Goal: Task Accomplishment & Management: Manage account settings

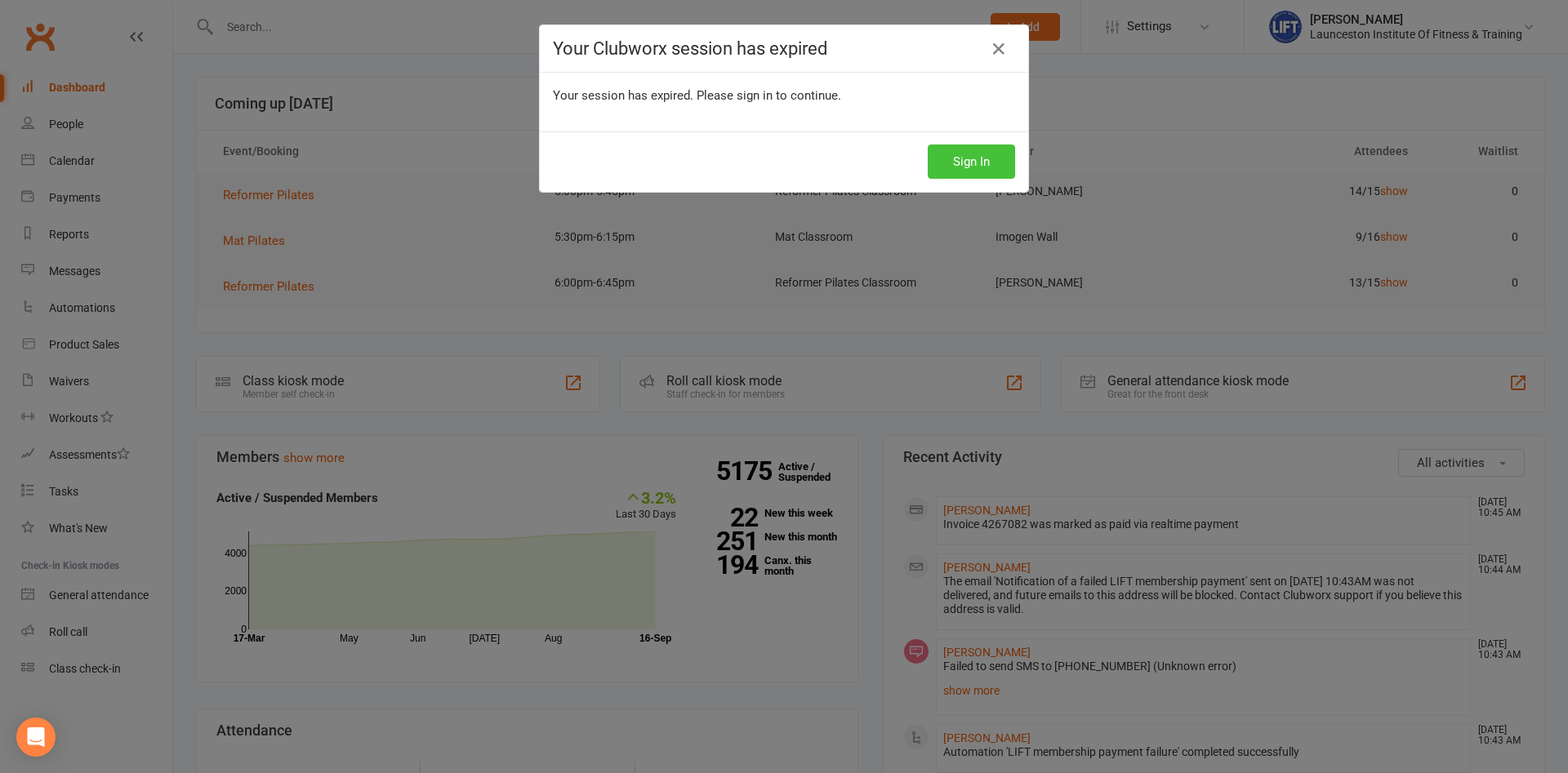
click at [968, 158] on button "Sign In" at bounding box center [971, 161] width 88 height 34
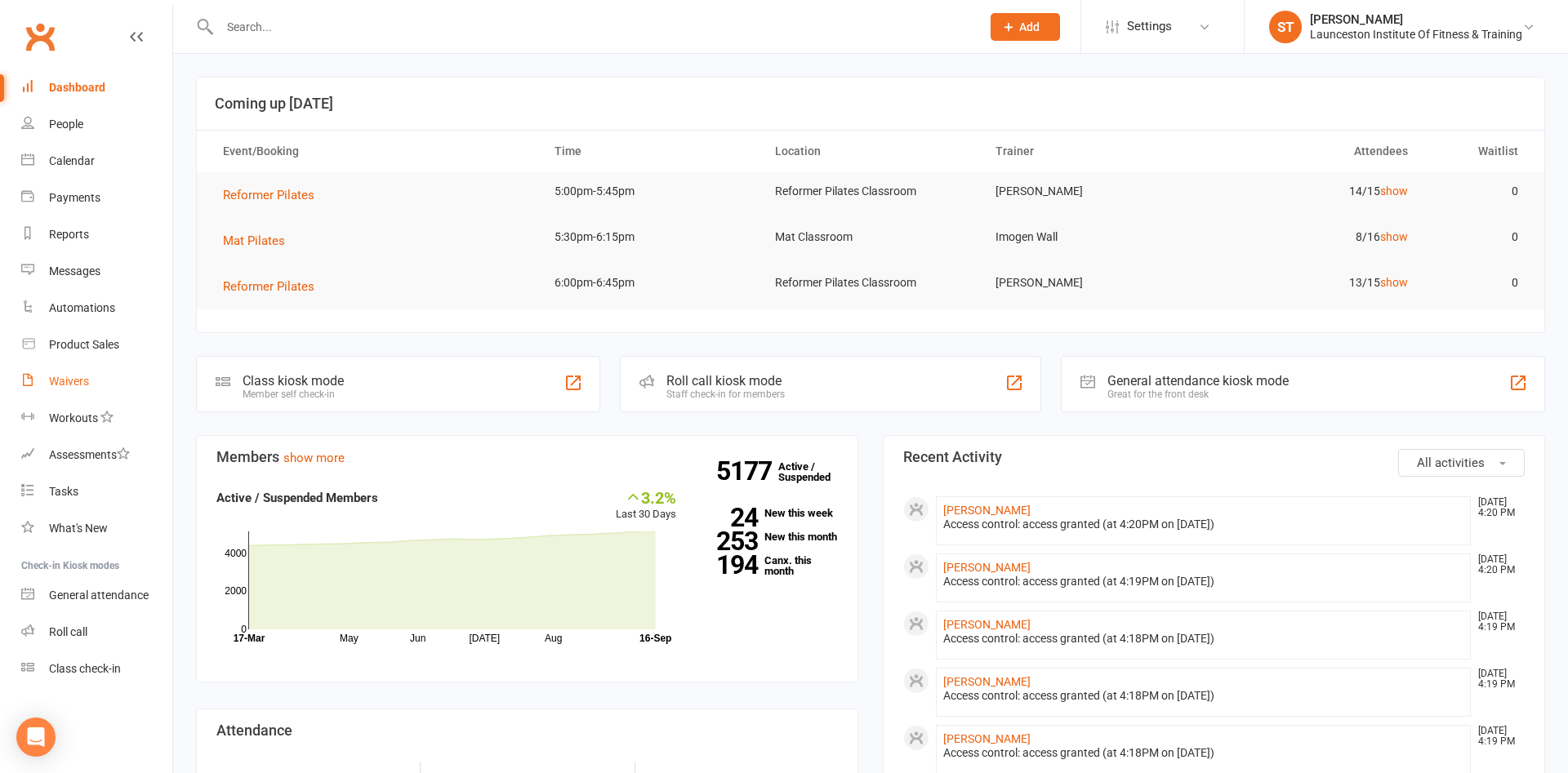
click at [88, 379] on div "Waivers" at bounding box center [69, 381] width 40 height 13
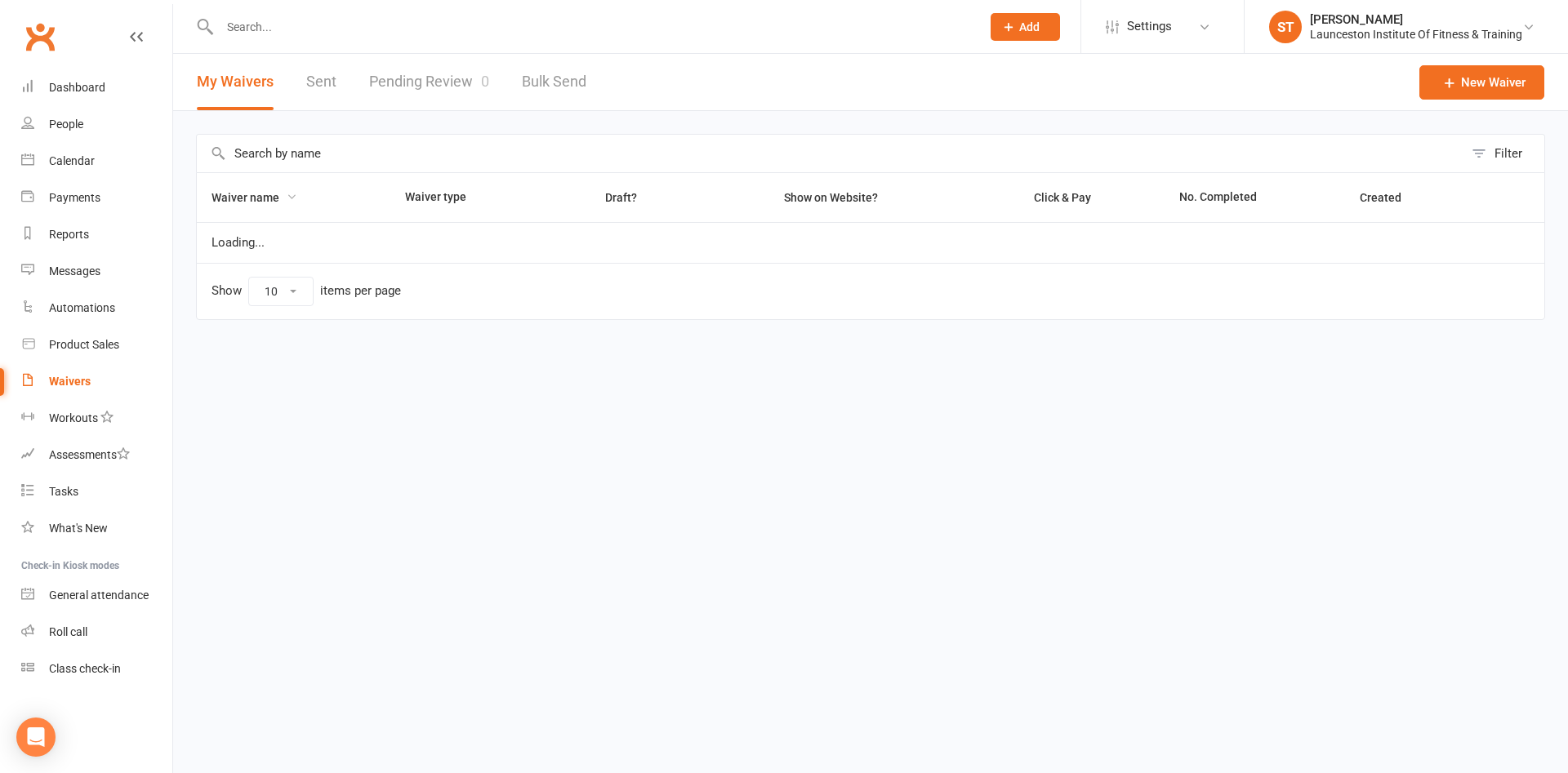
select select "100"
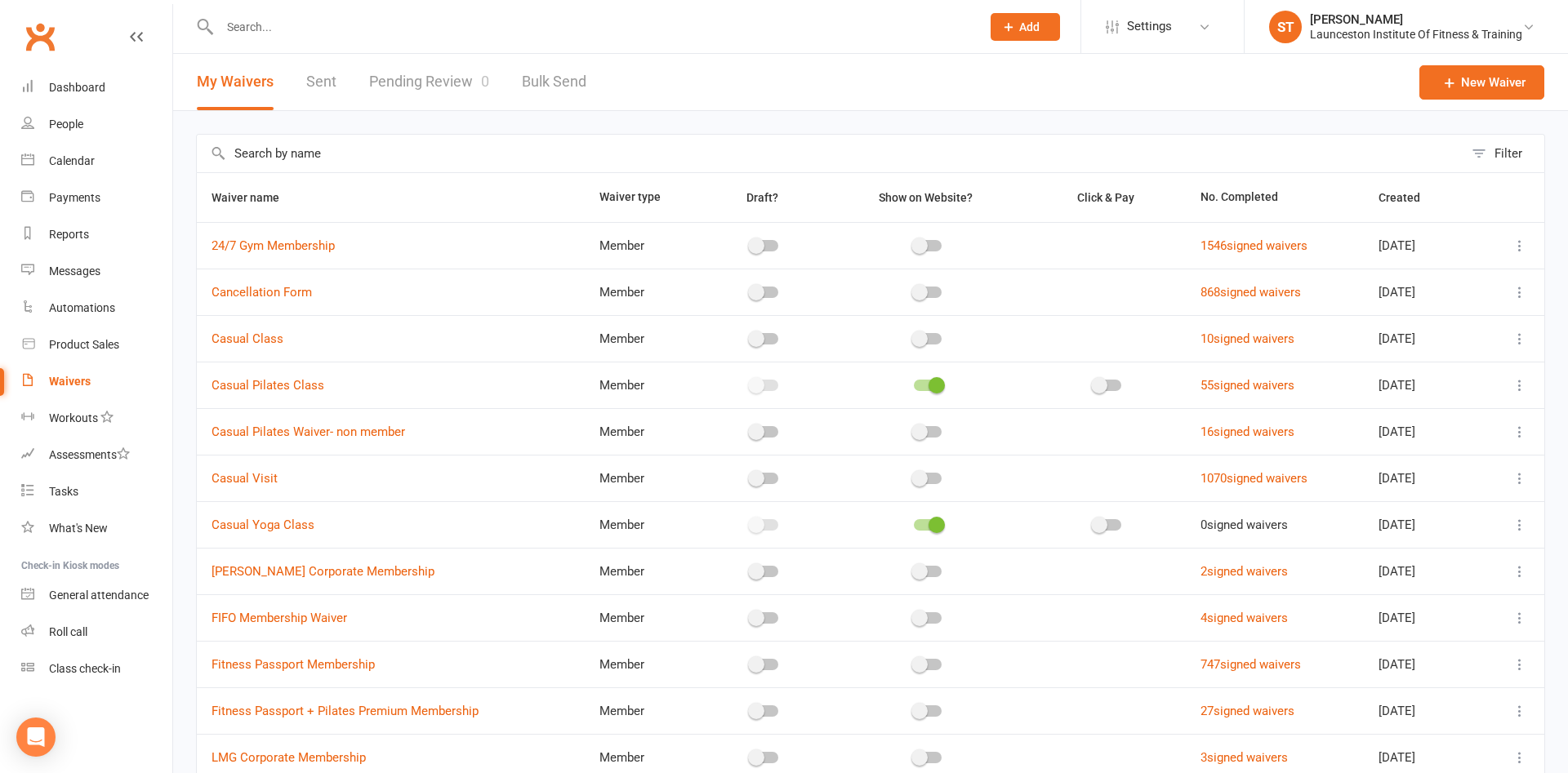
click at [431, 92] on link "Pending Review 0" at bounding box center [429, 82] width 120 height 56
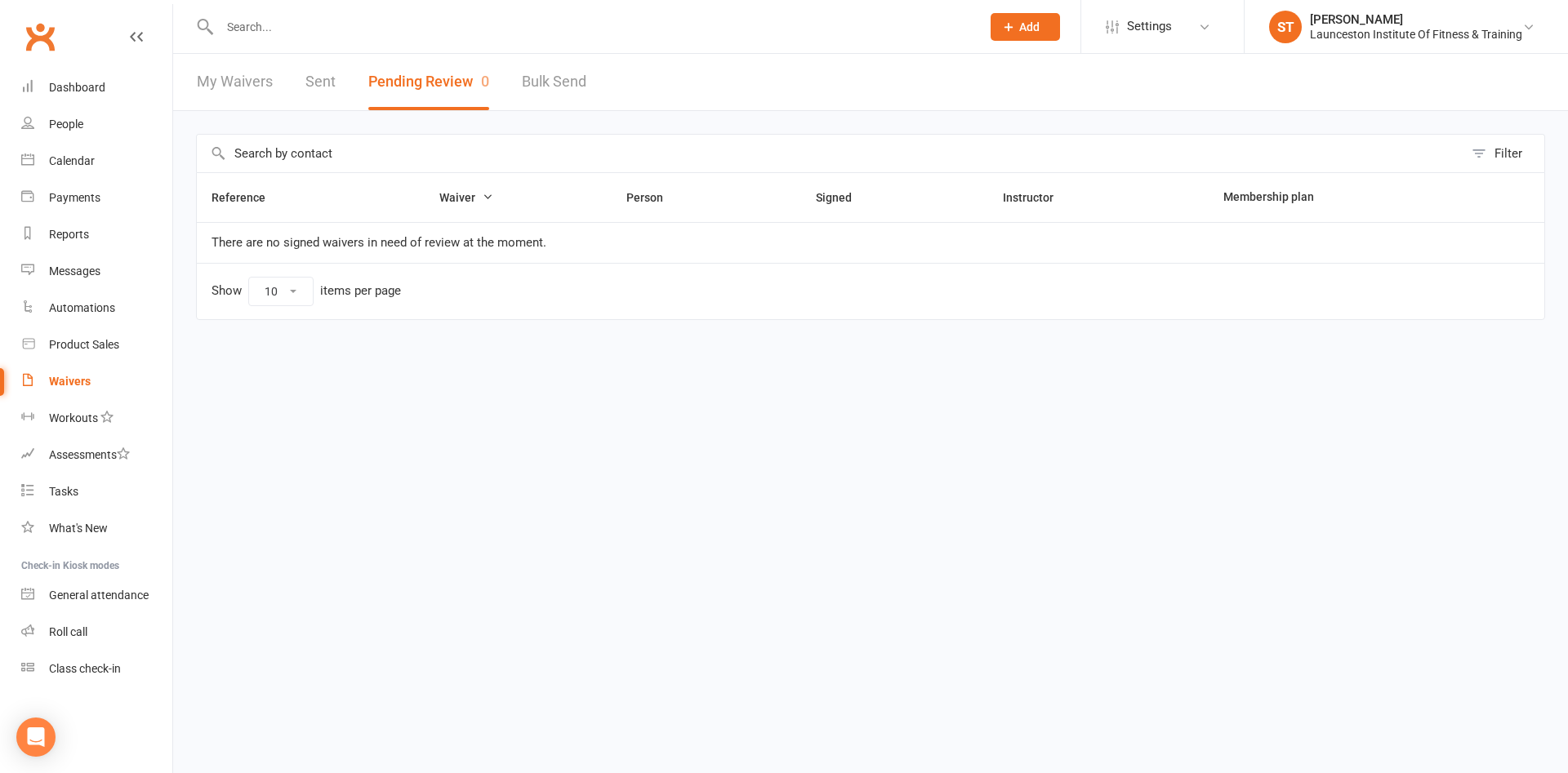
click at [232, 88] on link "My Waivers" at bounding box center [235, 82] width 76 height 56
select select "100"
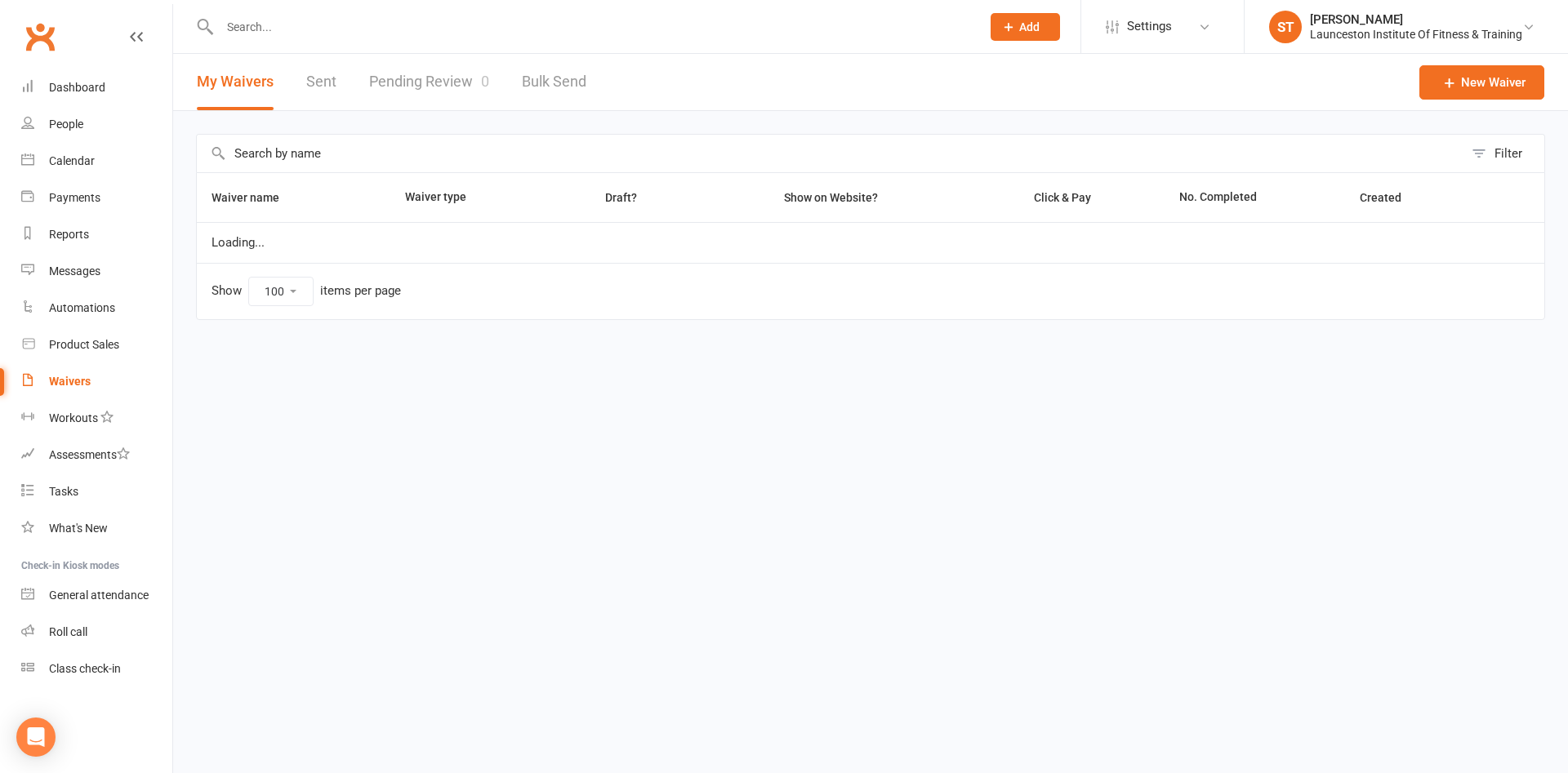
click at [334, 86] on div "My Waivers Sent Pending Review 0 Bulk Send" at bounding box center [391, 82] width 437 height 56
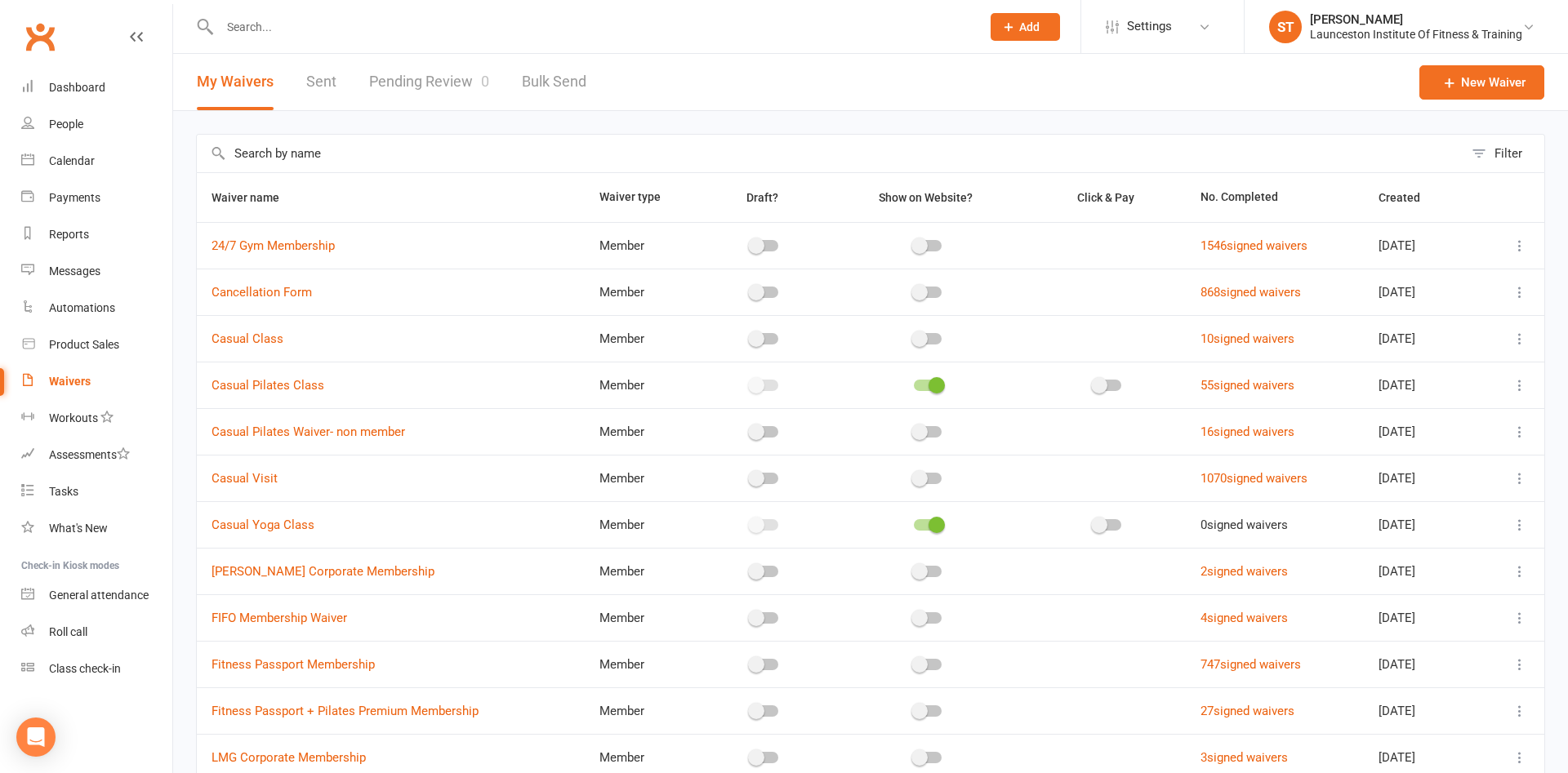
click at [323, 80] on link "Sent" at bounding box center [321, 82] width 31 height 56
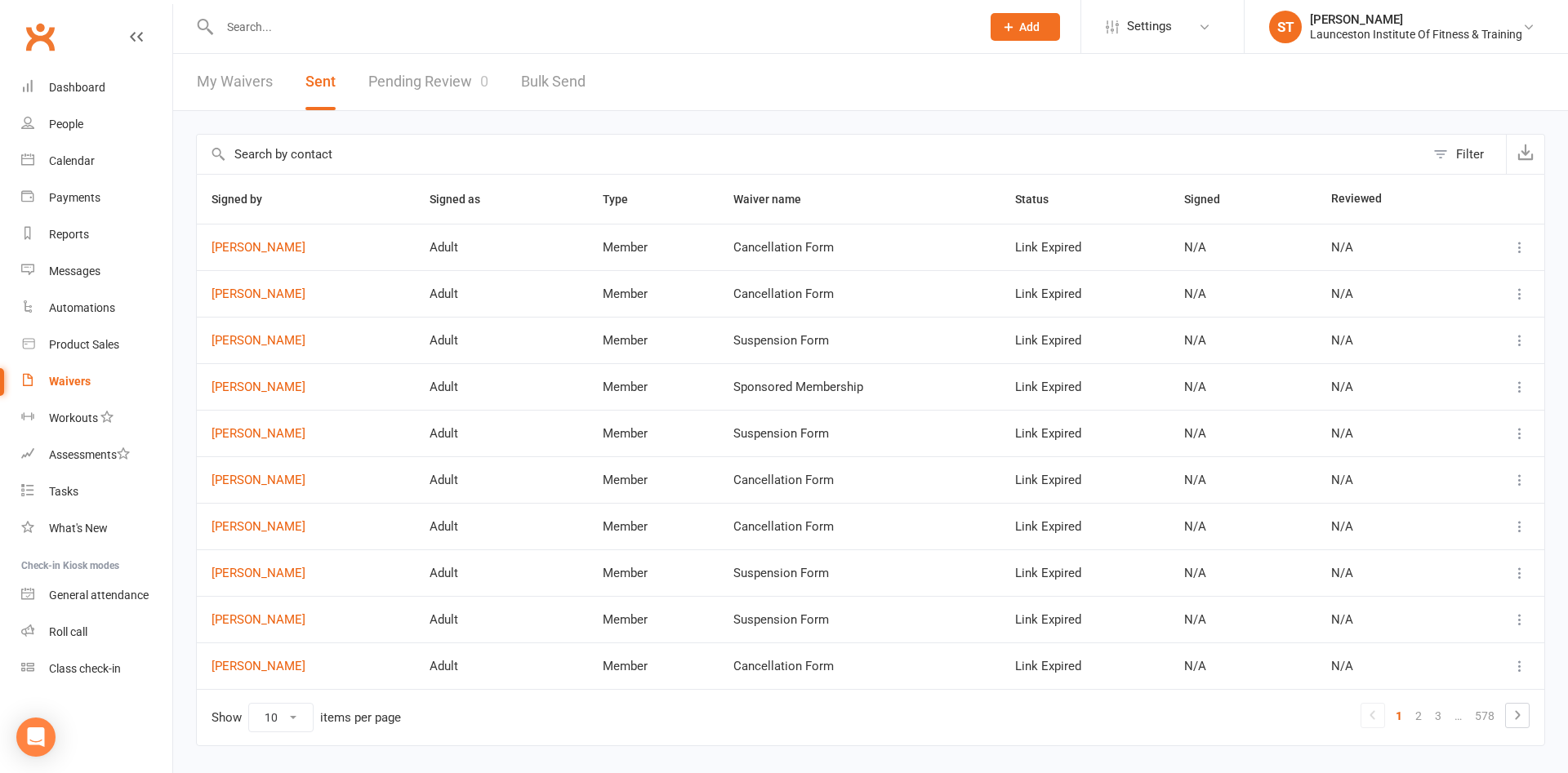
click at [441, 90] on link "Pending Review 0" at bounding box center [428, 82] width 120 height 56
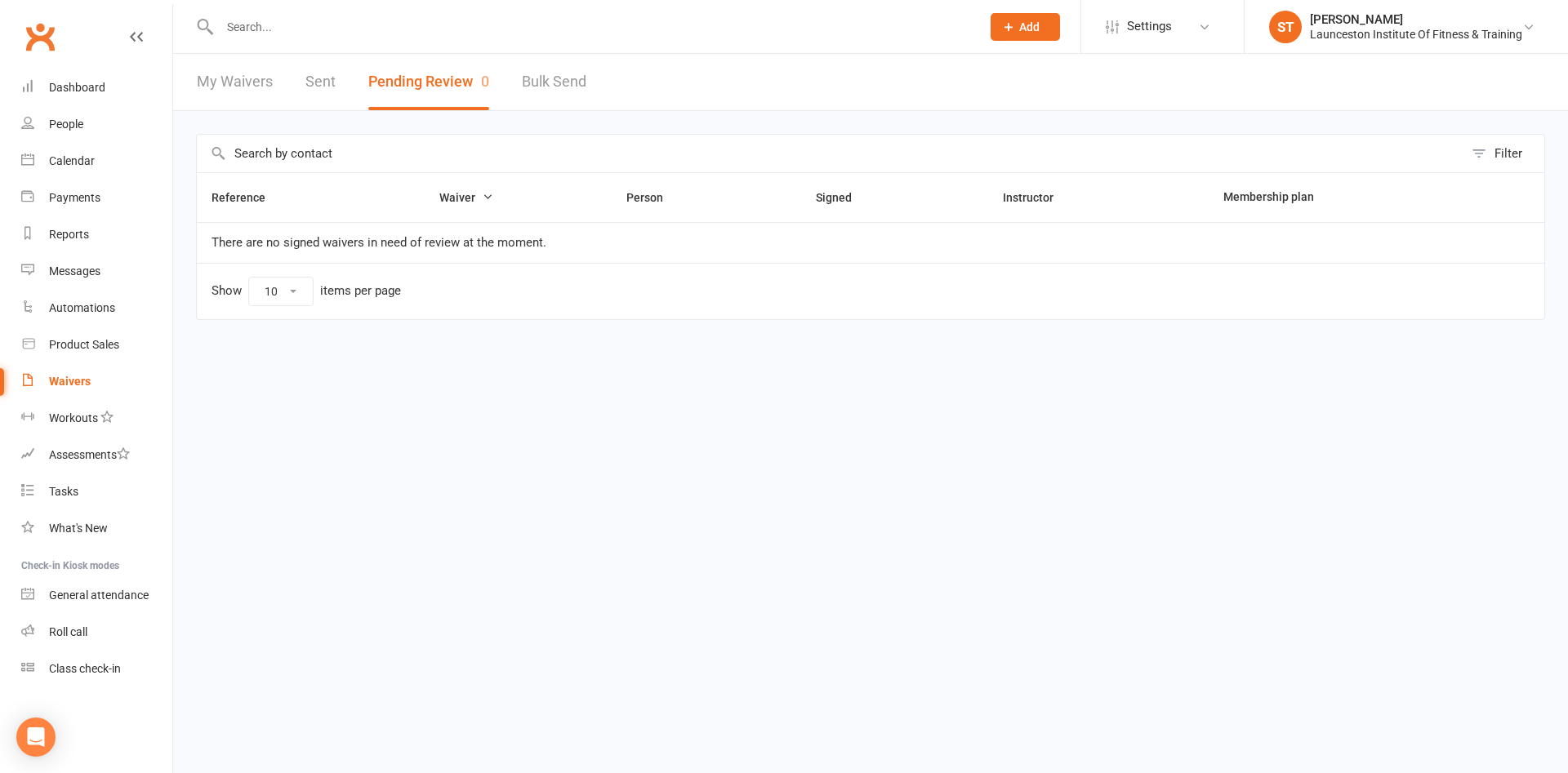
click at [552, 88] on link "Bulk Send" at bounding box center [554, 82] width 65 height 56
select select "active_members"
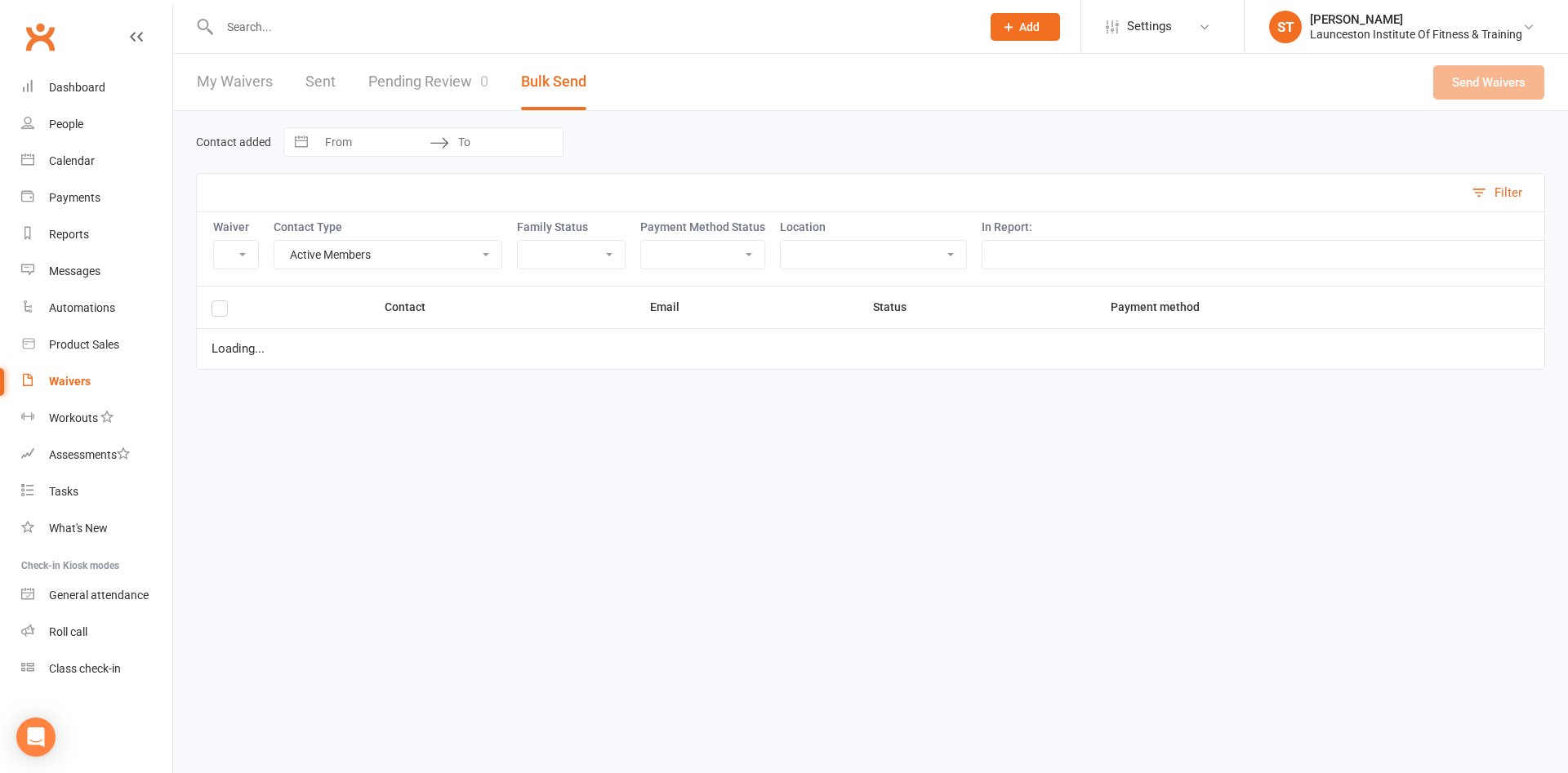
click at [404, 71] on link "Pending Review 0" at bounding box center [428, 82] width 120 height 56
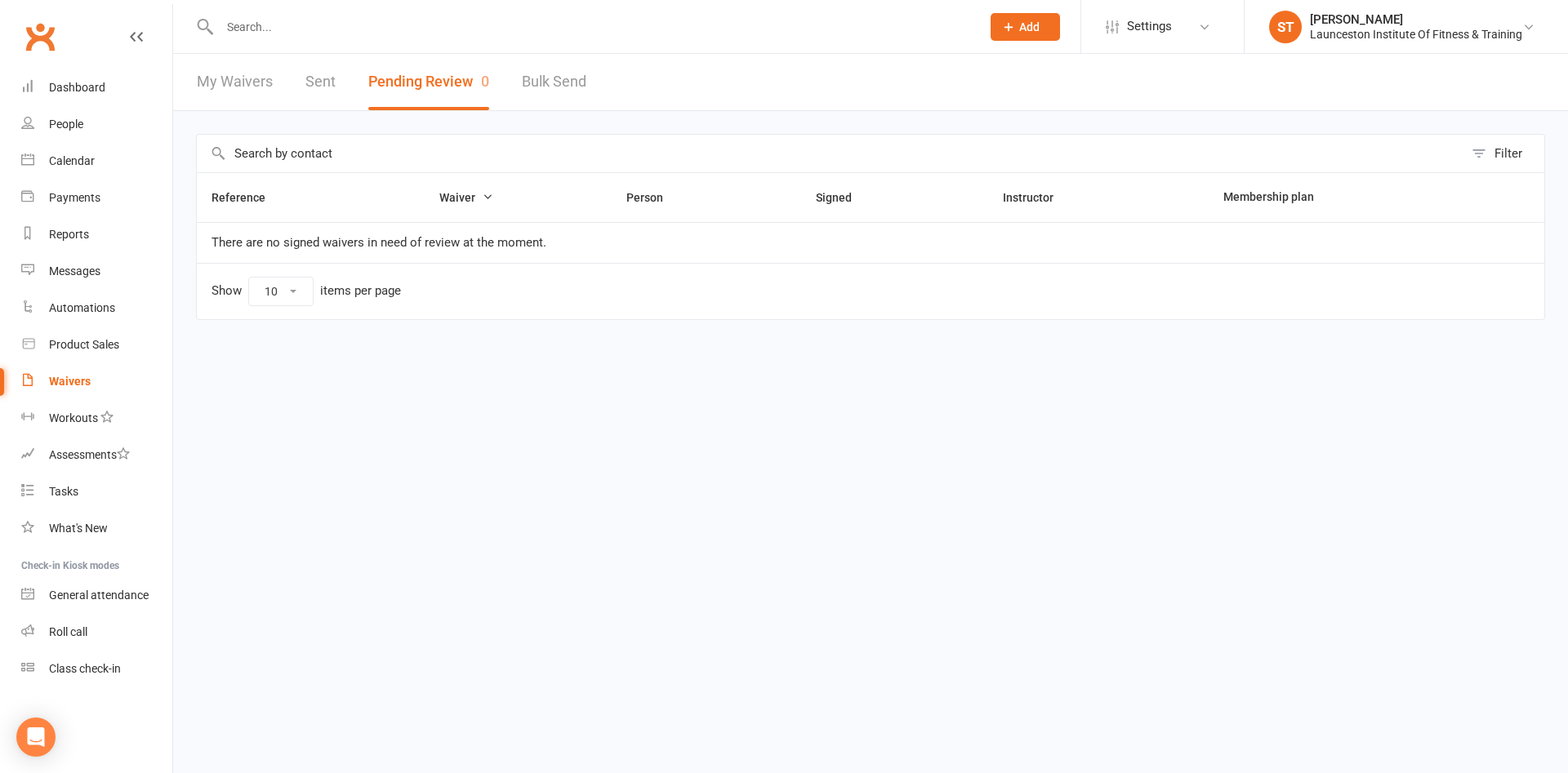
drag, startPoint x: 292, startPoint y: 68, endPoint x: 273, endPoint y: 95, distance: 33.0
click at [286, 70] on div "My Waivers Sent Pending Review 0 Bulk Send" at bounding box center [391, 82] width 437 height 56
click at [264, 86] on link "My Waivers" at bounding box center [235, 82] width 76 height 56
select select "100"
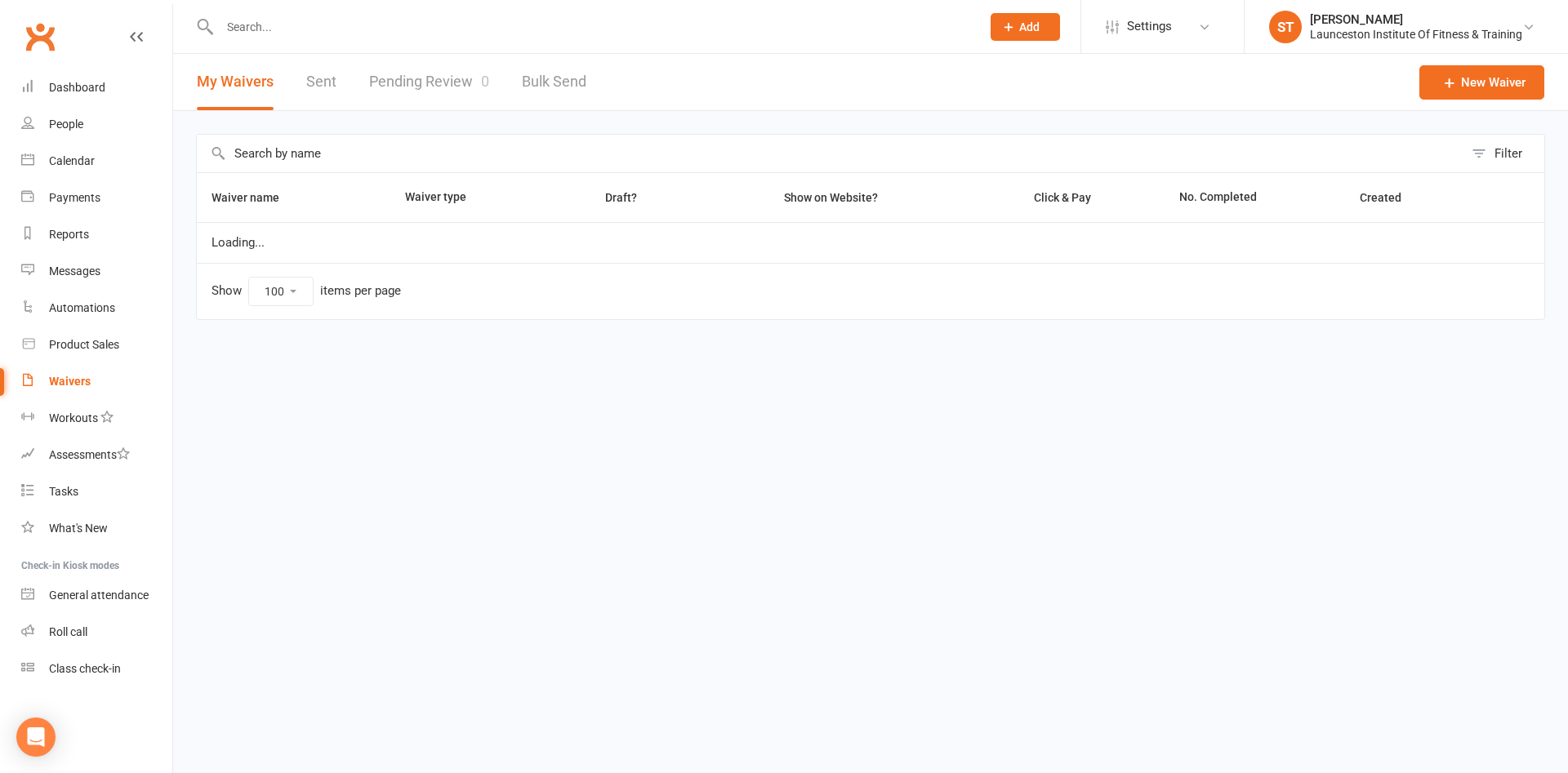
click at [331, 99] on link "Sent" at bounding box center [321, 82] width 31 height 56
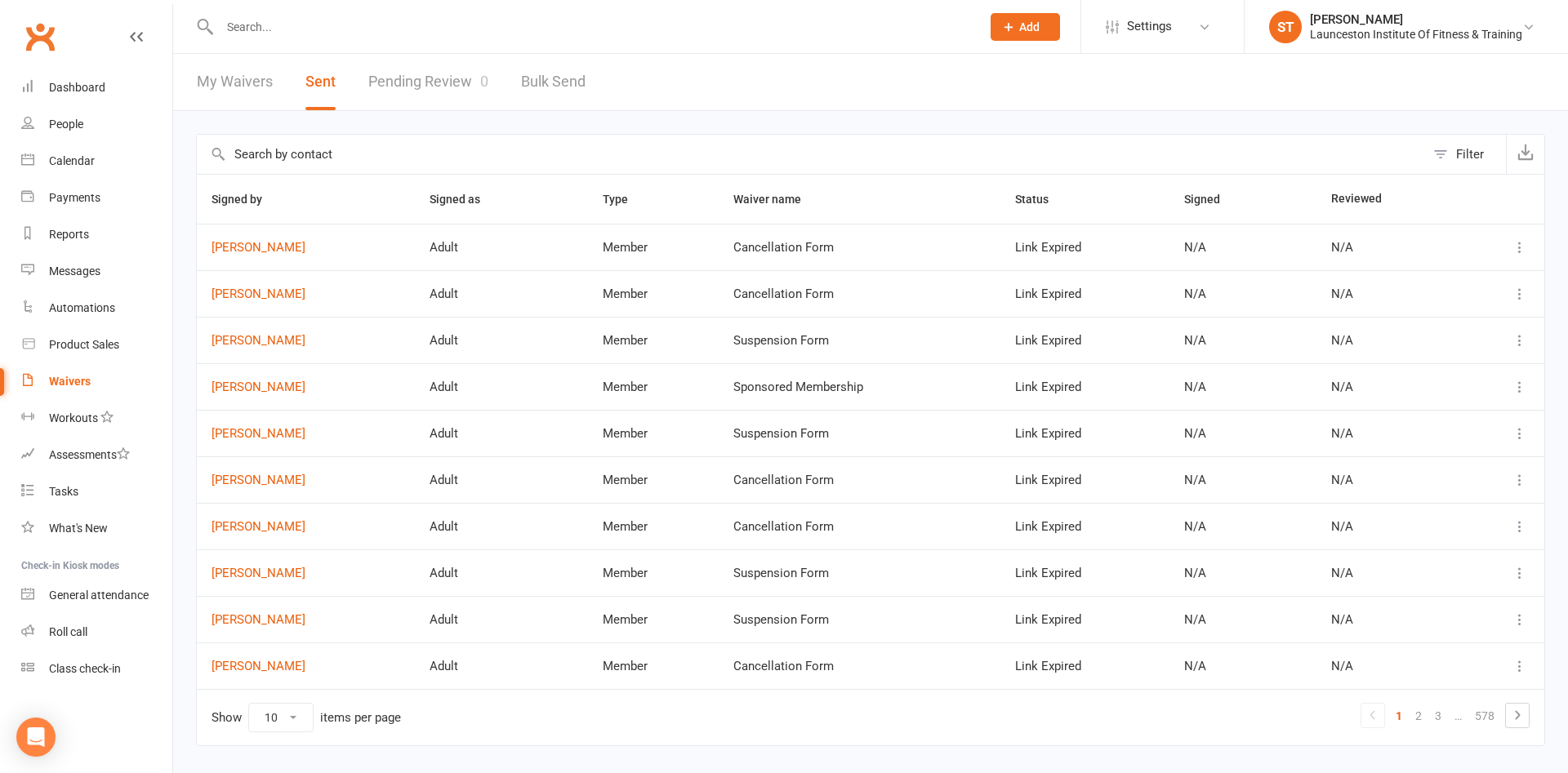
click at [492, 87] on div "My Waivers Sent Pending Review 0 Bulk Send" at bounding box center [391, 82] width 436 height 56
click at [457, 70] on link "Pending Review 0" at bounding box center [428, 82] width 120 height 56
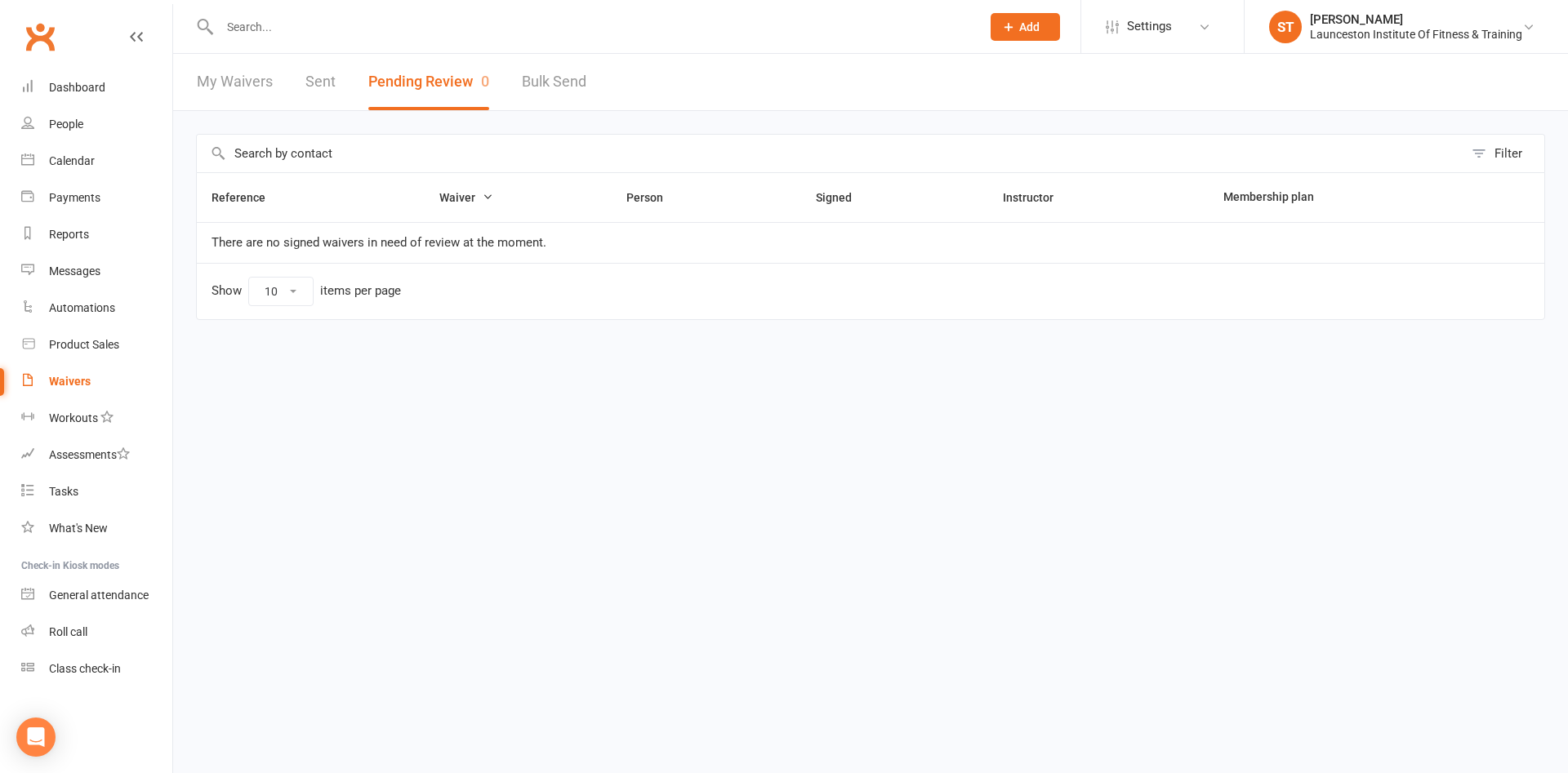
click at [562, 81] on link "Bulk Send" at bounding box center [554, 82] width 65 height 56
select select "active_members"
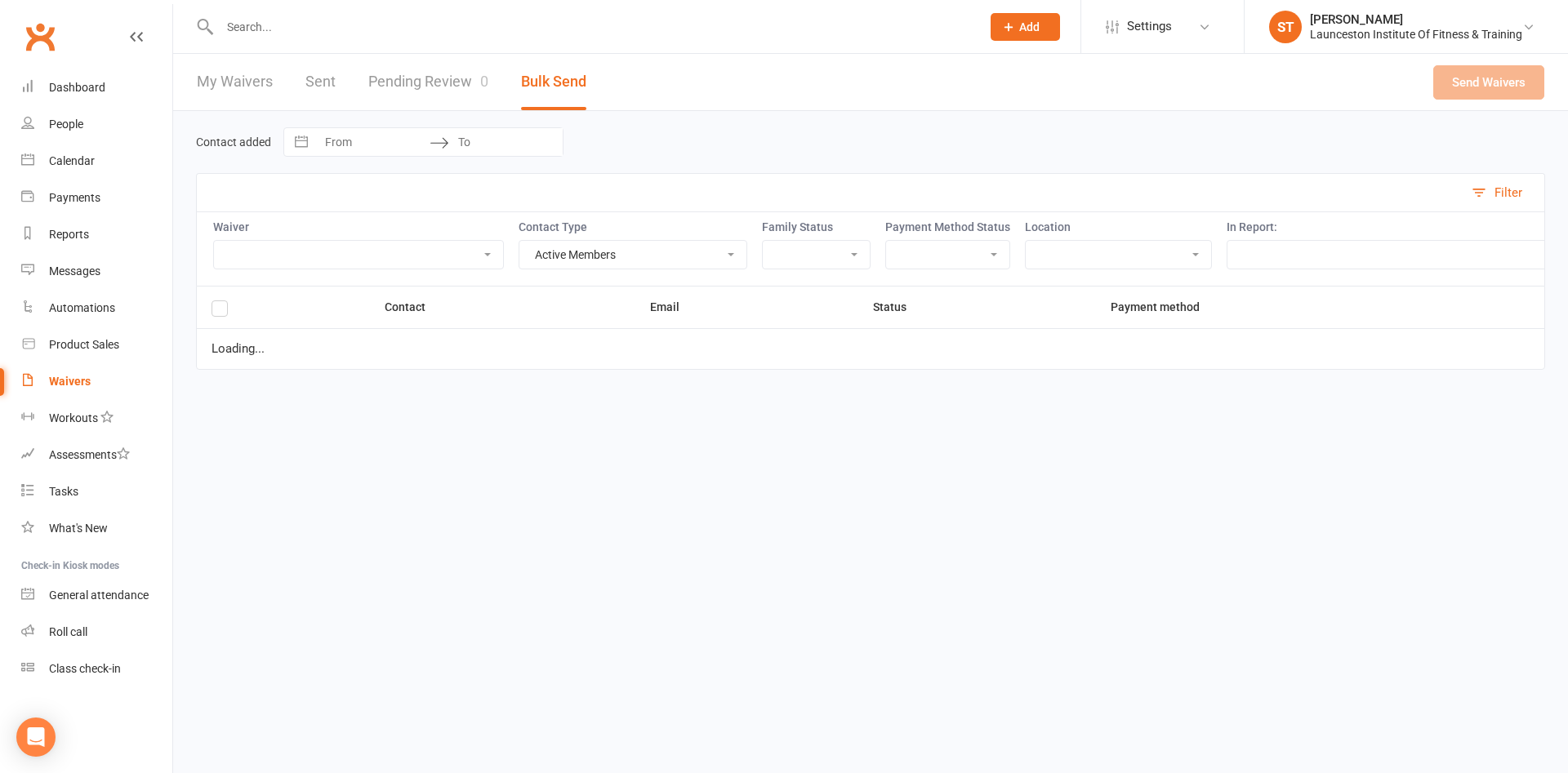
click at [413, 82] on link "Pending Review 0" at bounding box center [428, 82] width 120 height 56
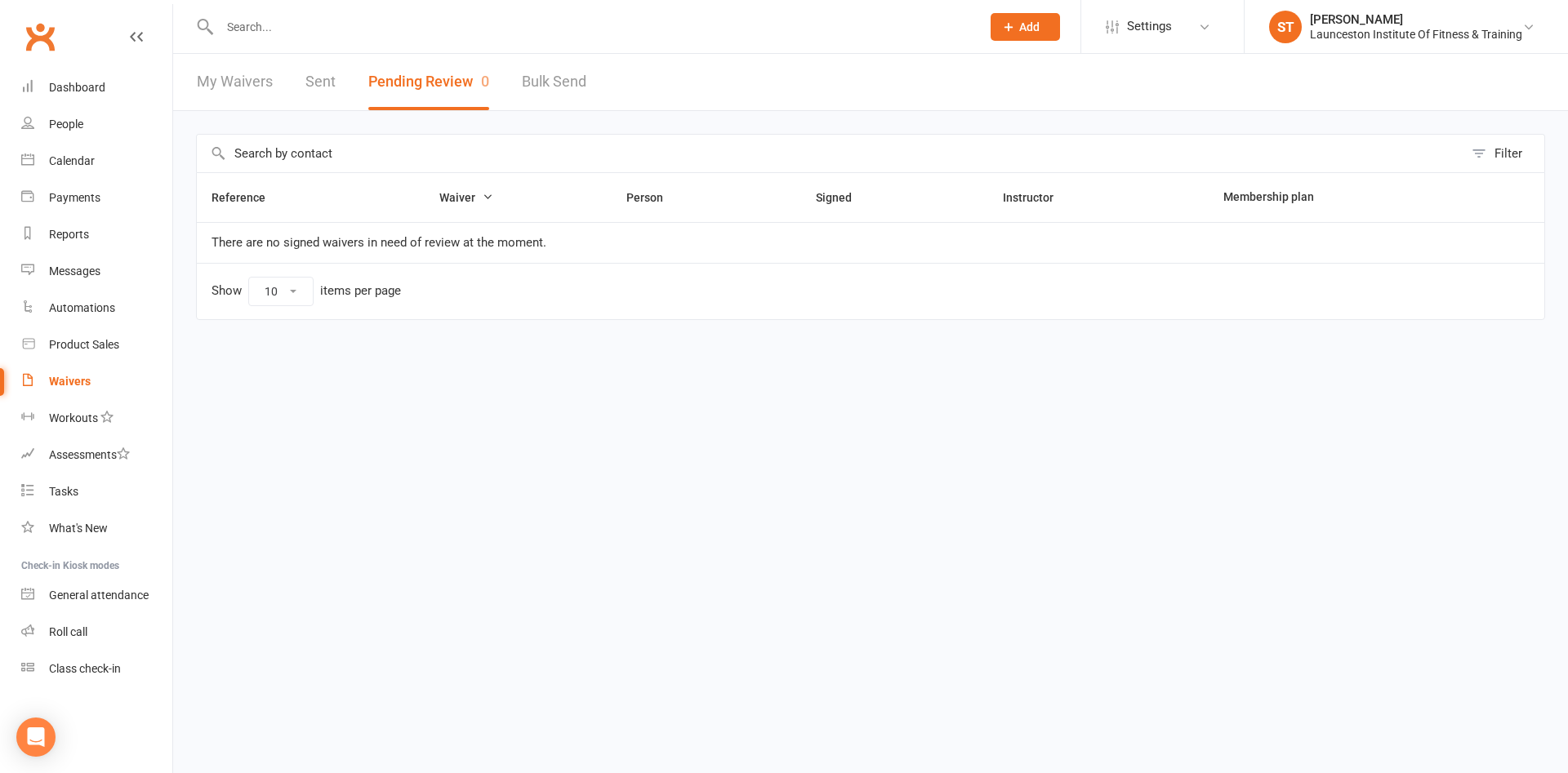
click at [309, 75] on link "Sent" at bounding box center [320, 82] width 31 height 56
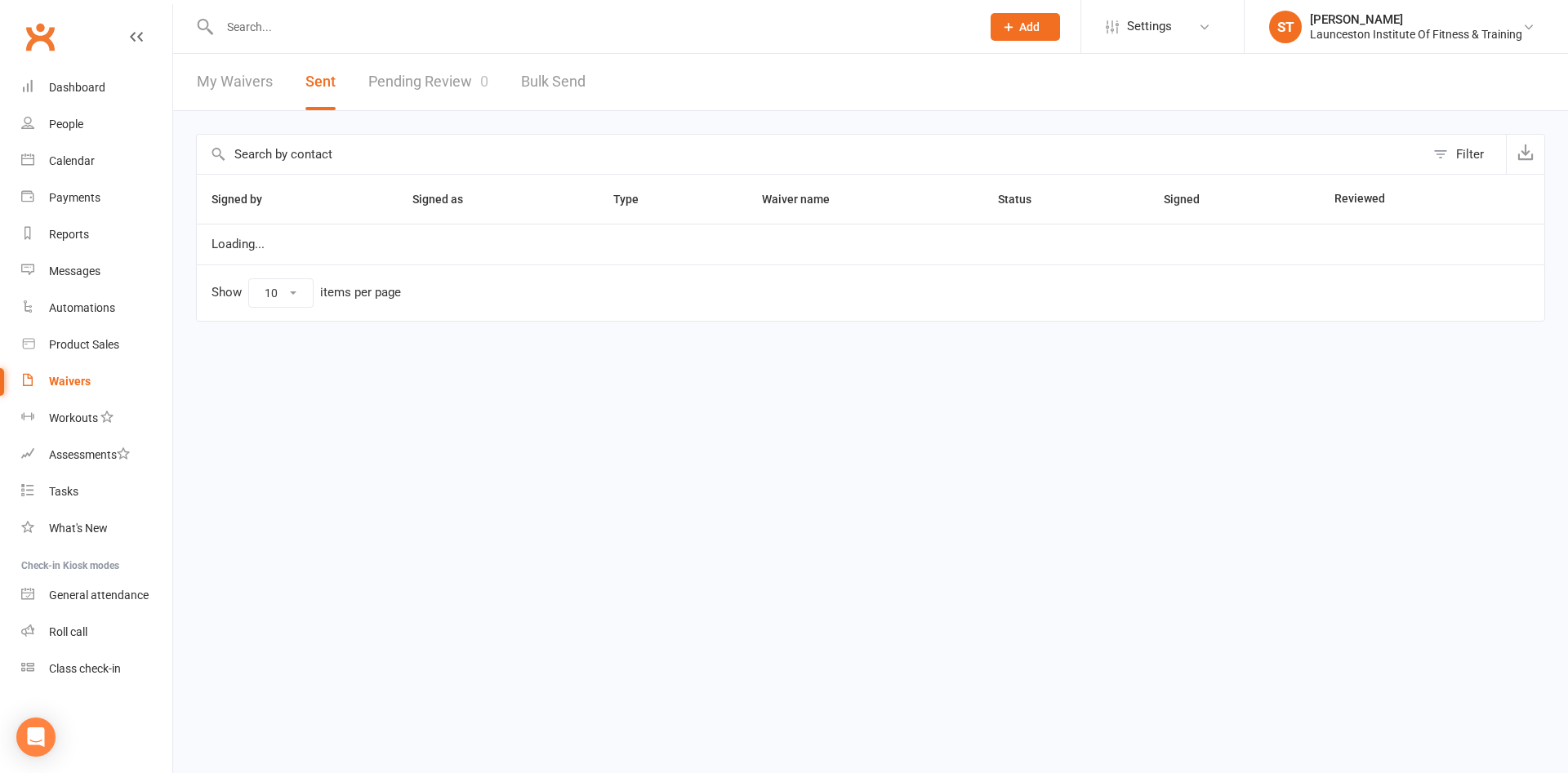
click at [236, 88] on link "My Waivers" at bounding box center [235, 82] width 76 height 56
select select "100"
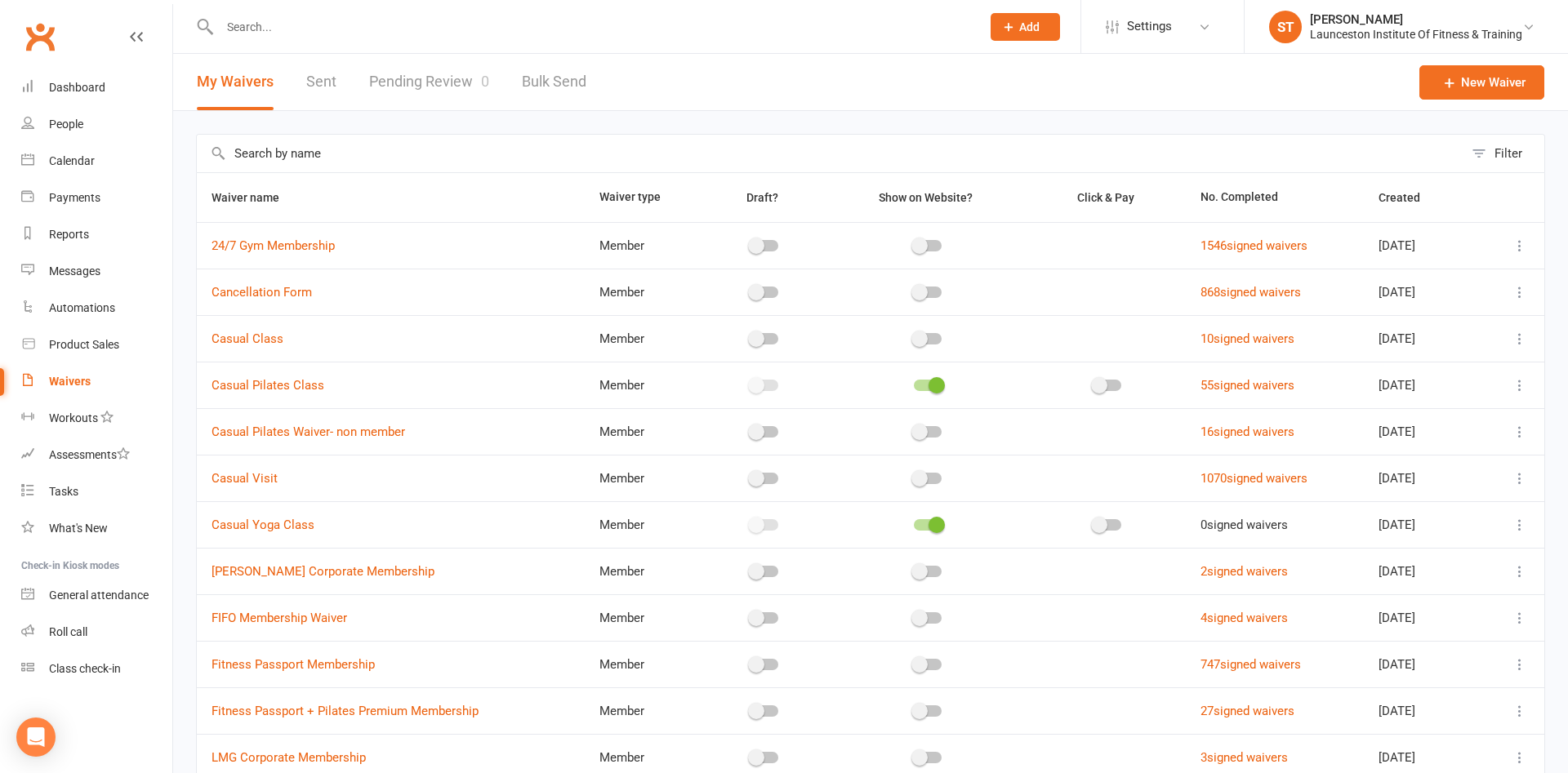
click at [459, 86] on link "Pending Review 0" at bounding box center [429, 82] width 120 height 56
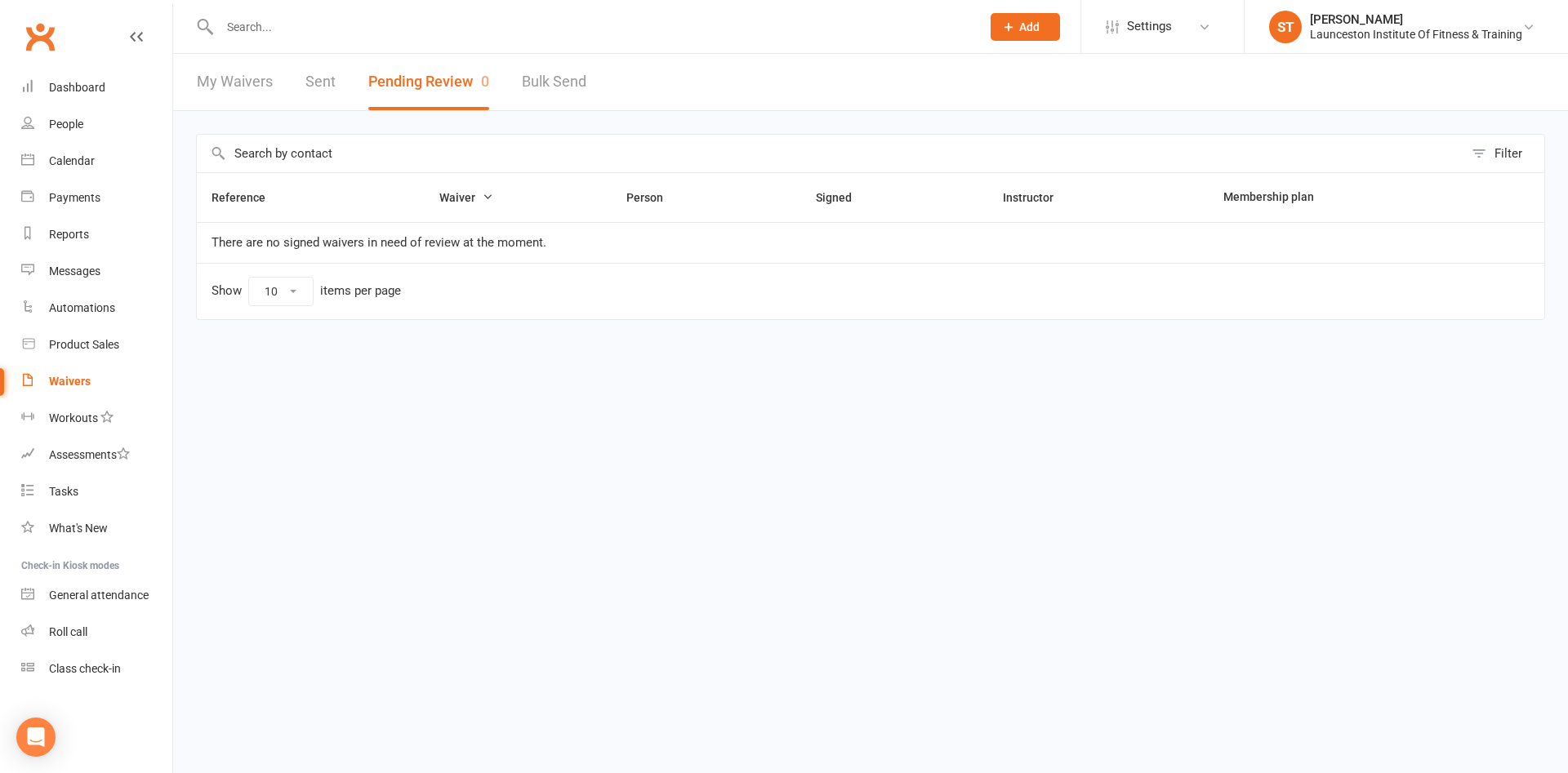
click at [204, 81] on link "My Waivers" at bounding box center [235, 82] width 76 height 56
select select "100"
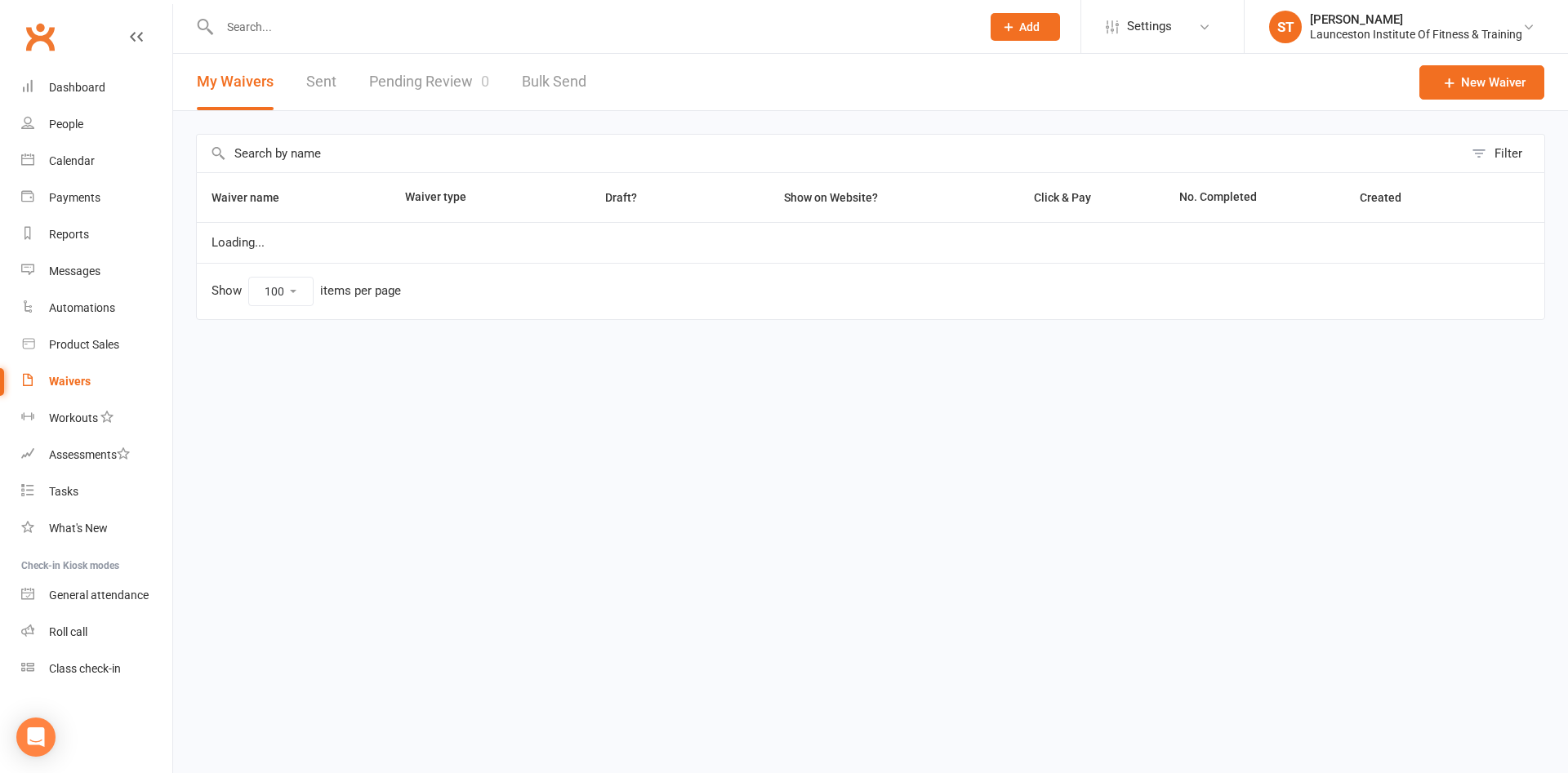
click at [309, 81] on link "Sent" at bounding box center [321, 82] width 31 height 56
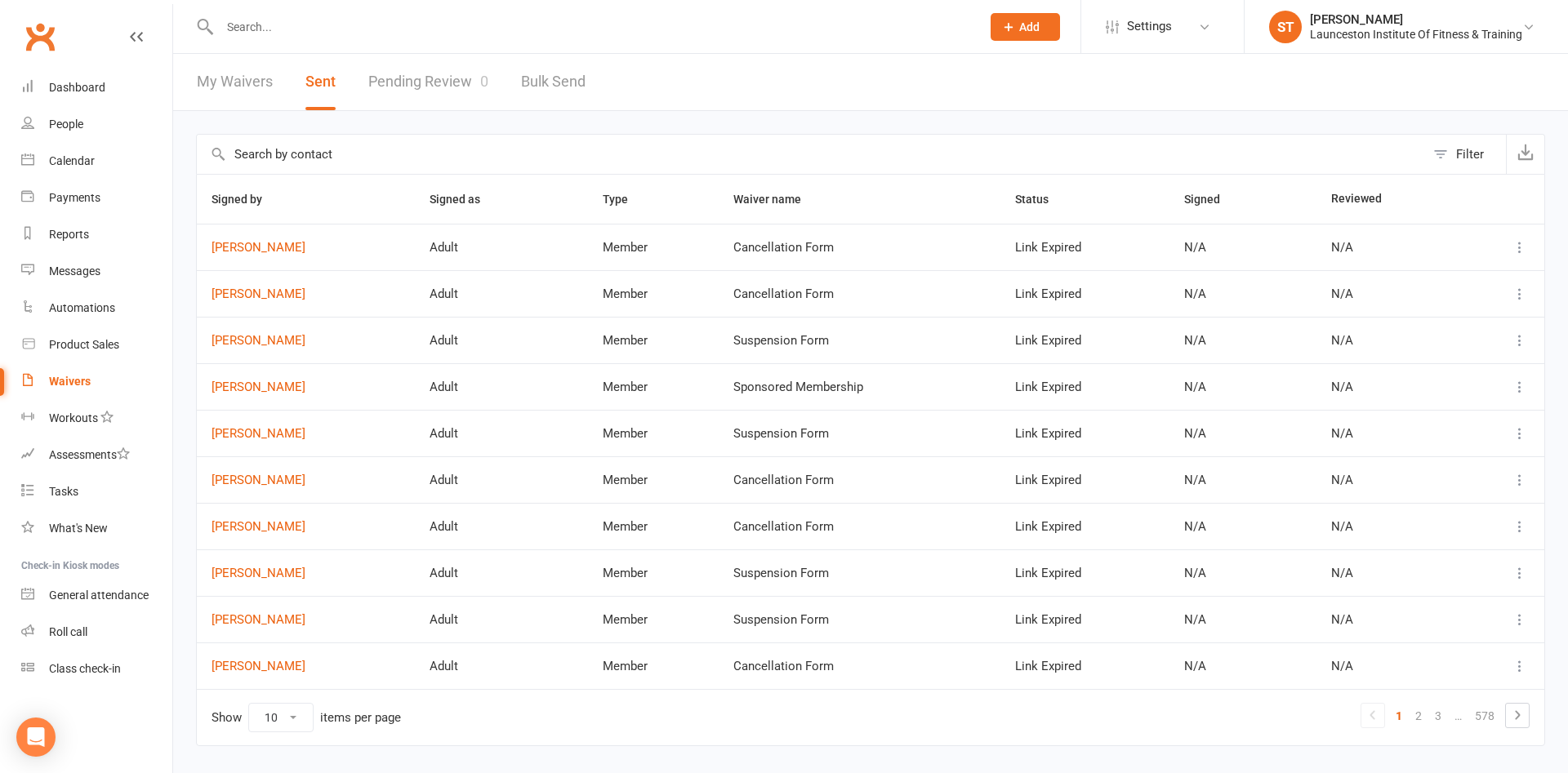
click at [419, 97] on link "Pending Review 0" at bounding box center [428, 82] width 120 height 56
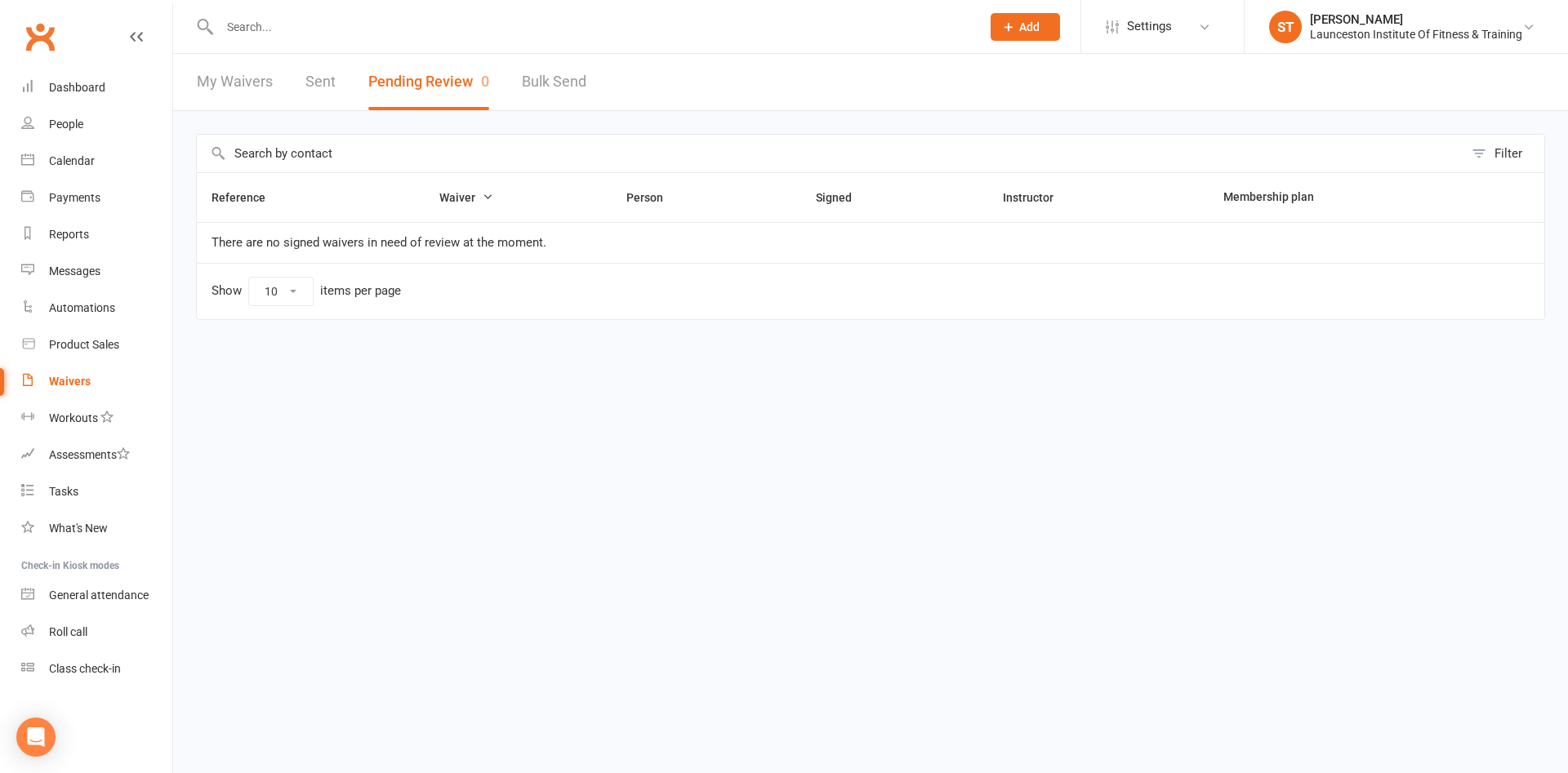
click at [543, 89] on link "Bulk Send" at bounding box center [554, 82] width 65 height 56
select select "active_members"
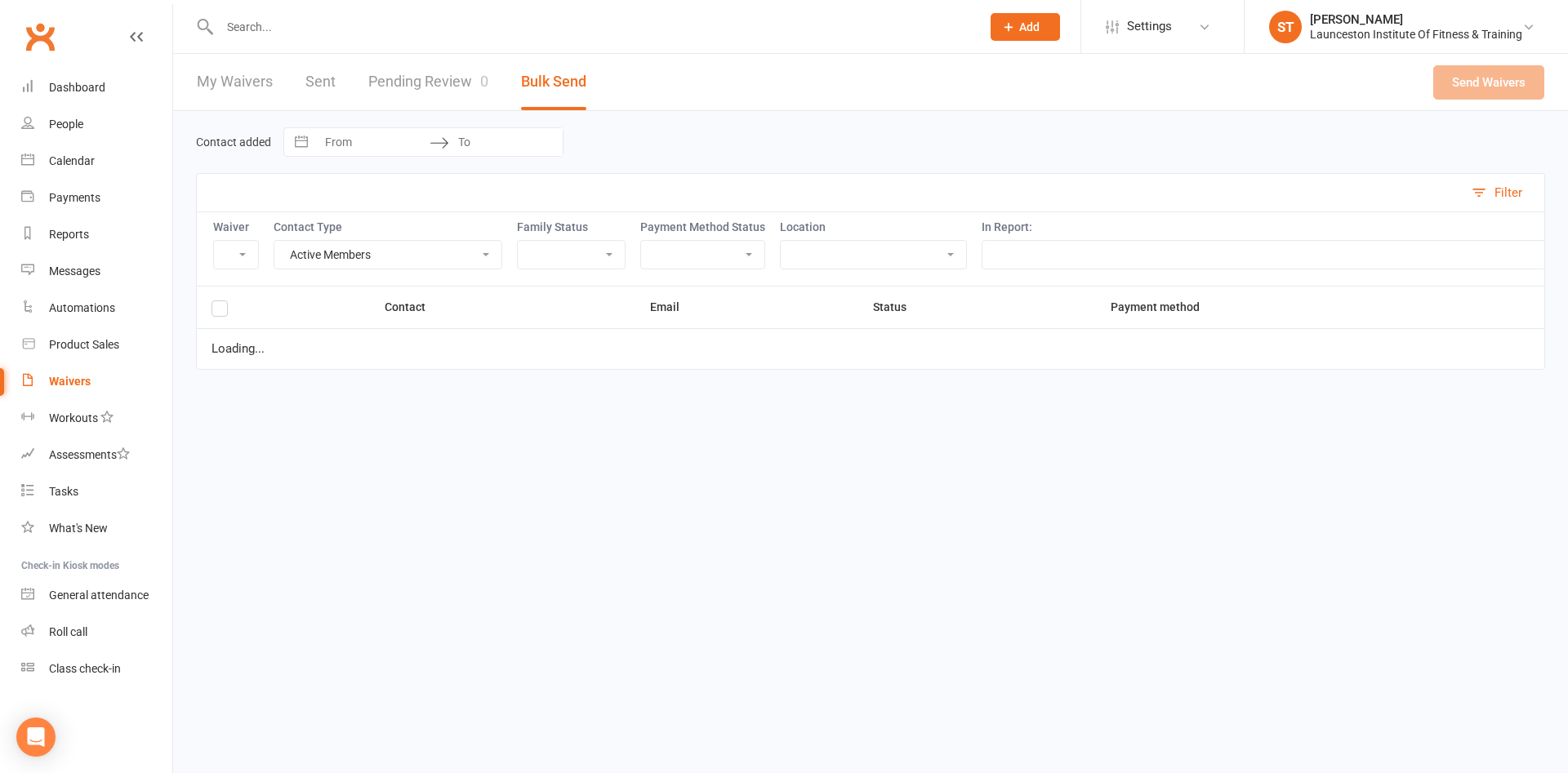
click at [421, 91] on link "Pending Review 0" at bounding box center [428, 82] width 120 height 56
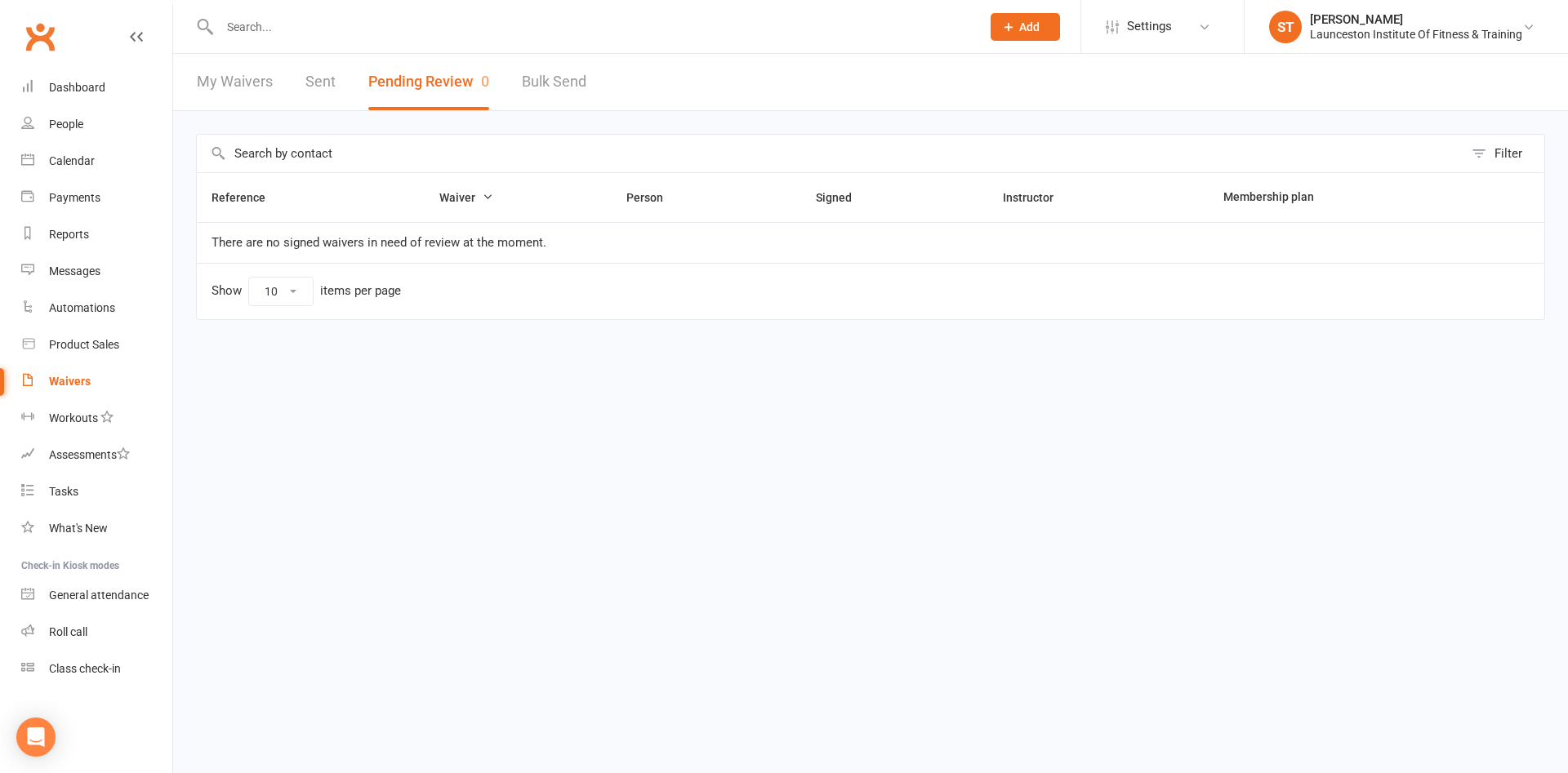
click at [259, 80] on link "My Waivers" at bounding box center [235, 82] width 76 height 56
select select "100"
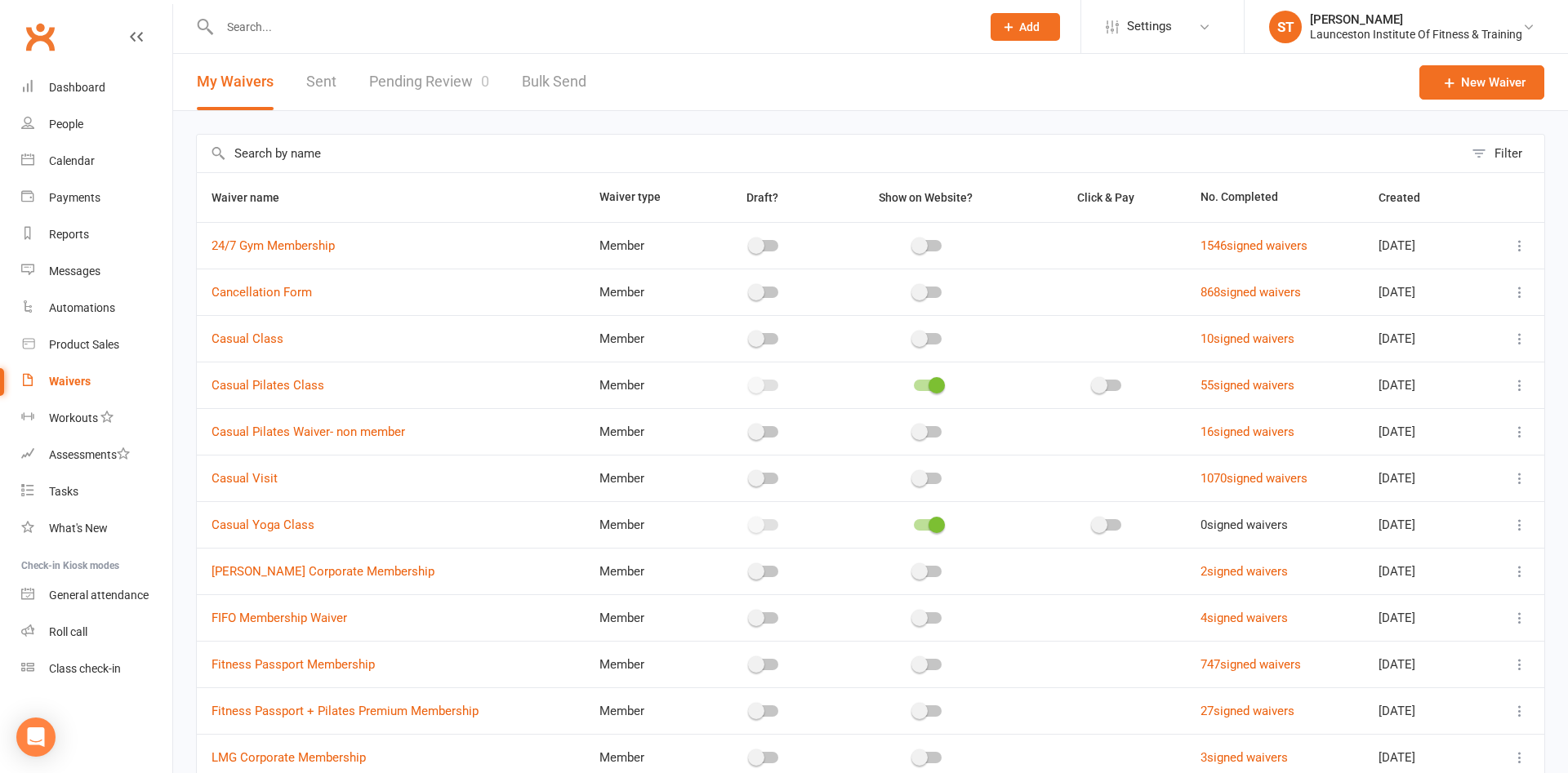
click at [318, 83] on link "Sent" at bounding box center [321, 82] width 31 height 56
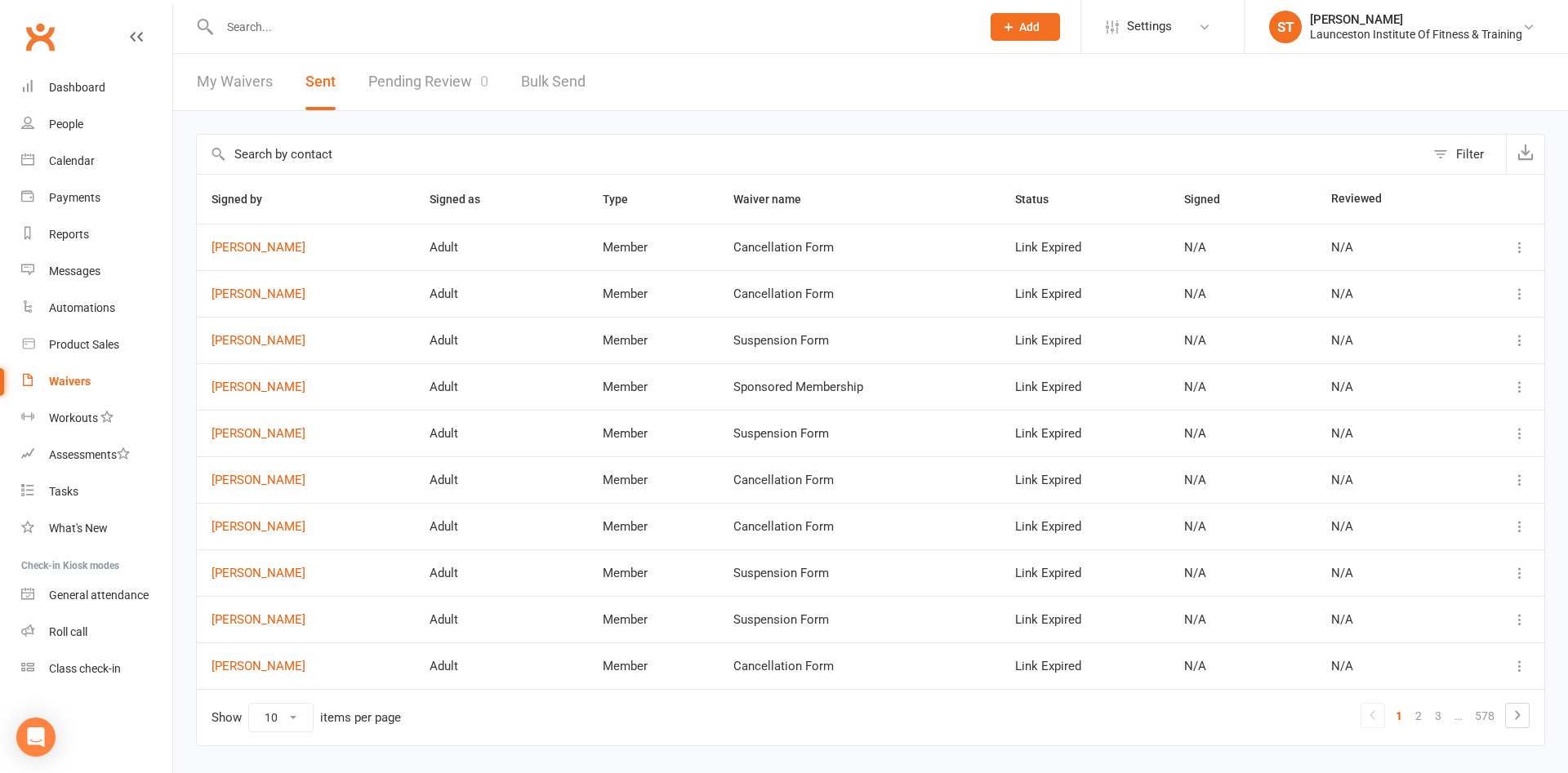
click at [454, 101] on link "Pending Review 0" at bounding box center [428, 82] width 120 height 56
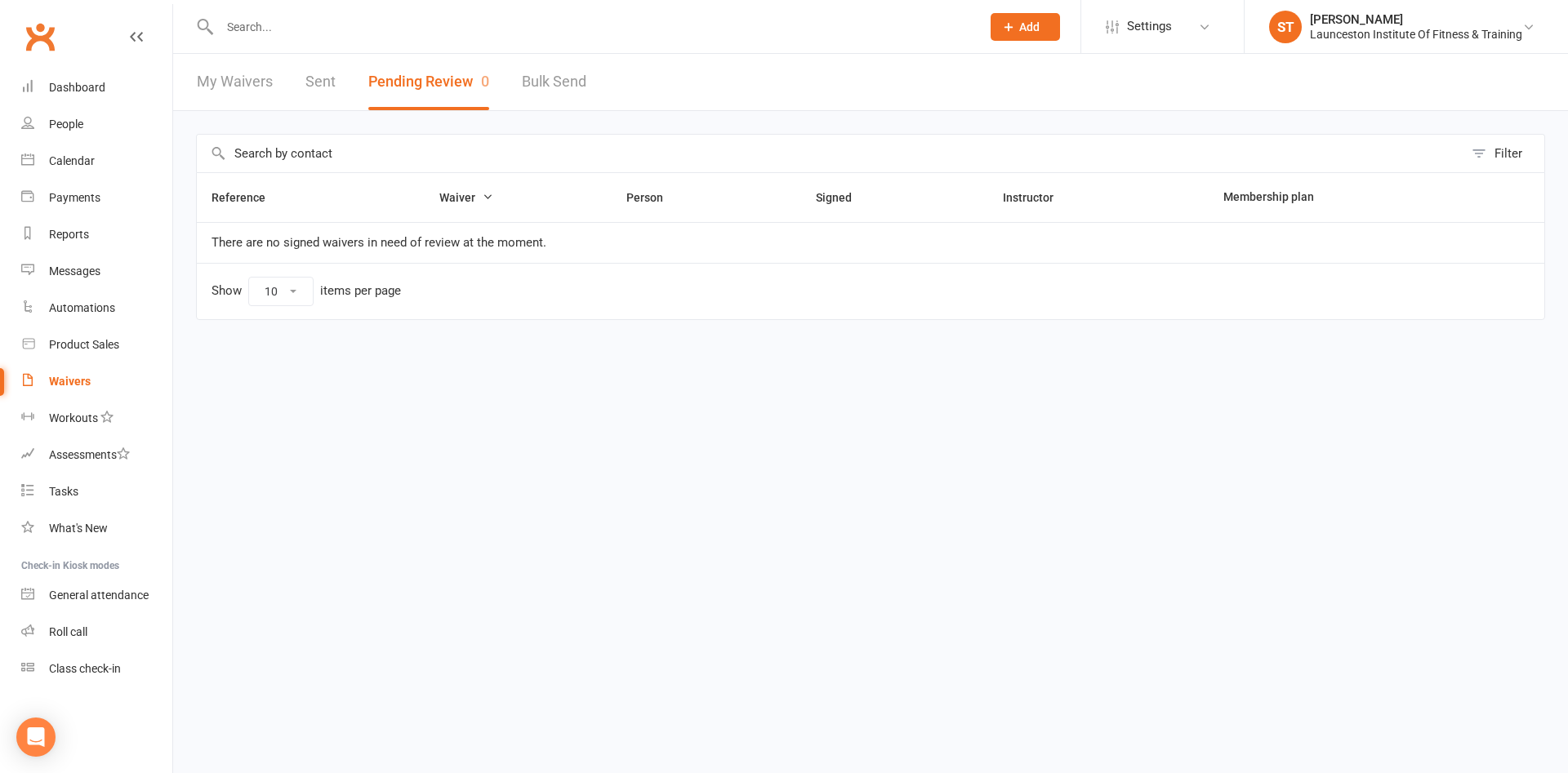
click at [225, 100] on link "My Waivers" at bounding box center [235, 82] width 76 height 56
select select "100"
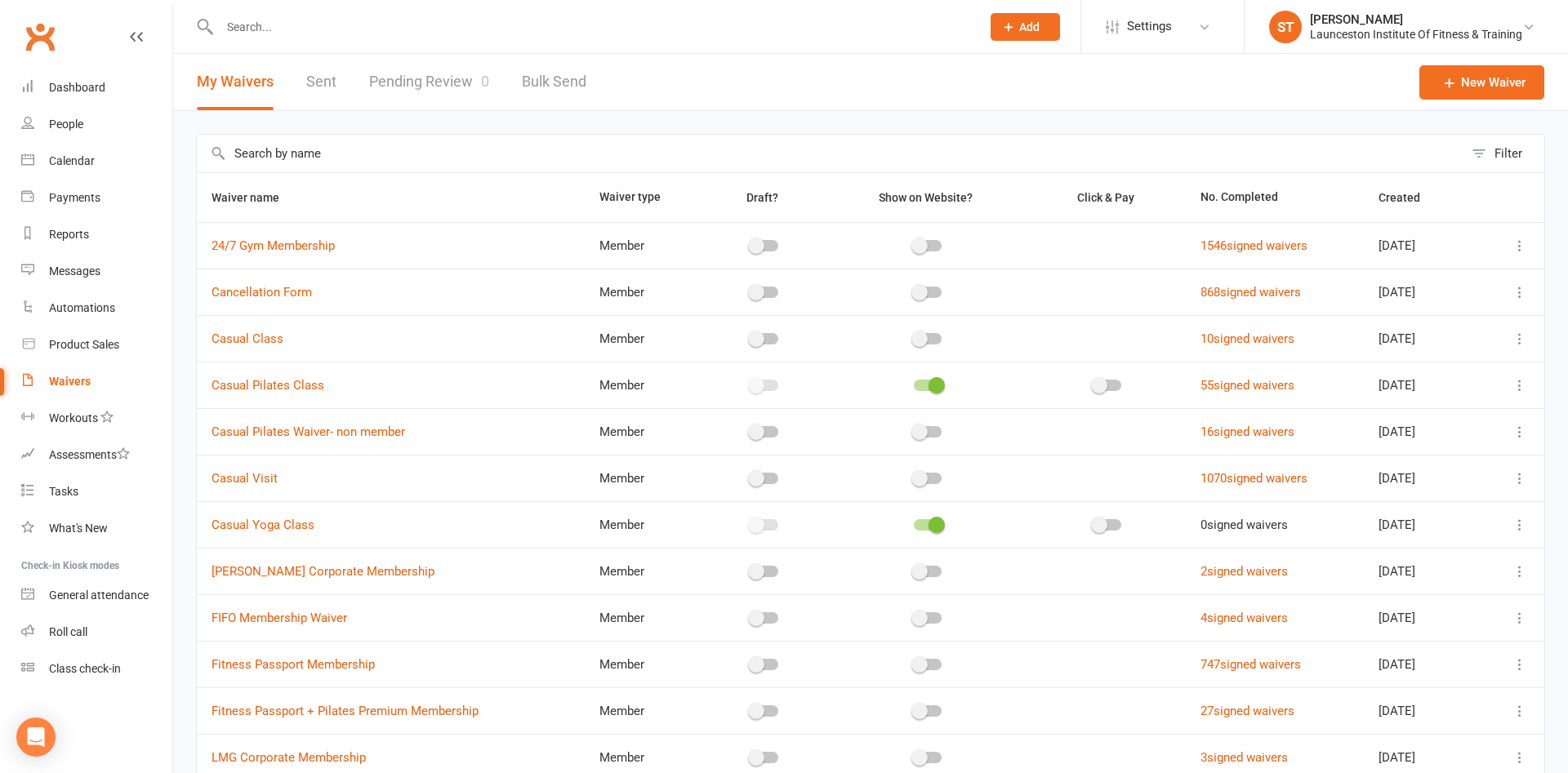
click at [431, 102] on link "Pending Review 0" at bounding box center [429, 82] width 120 height 56
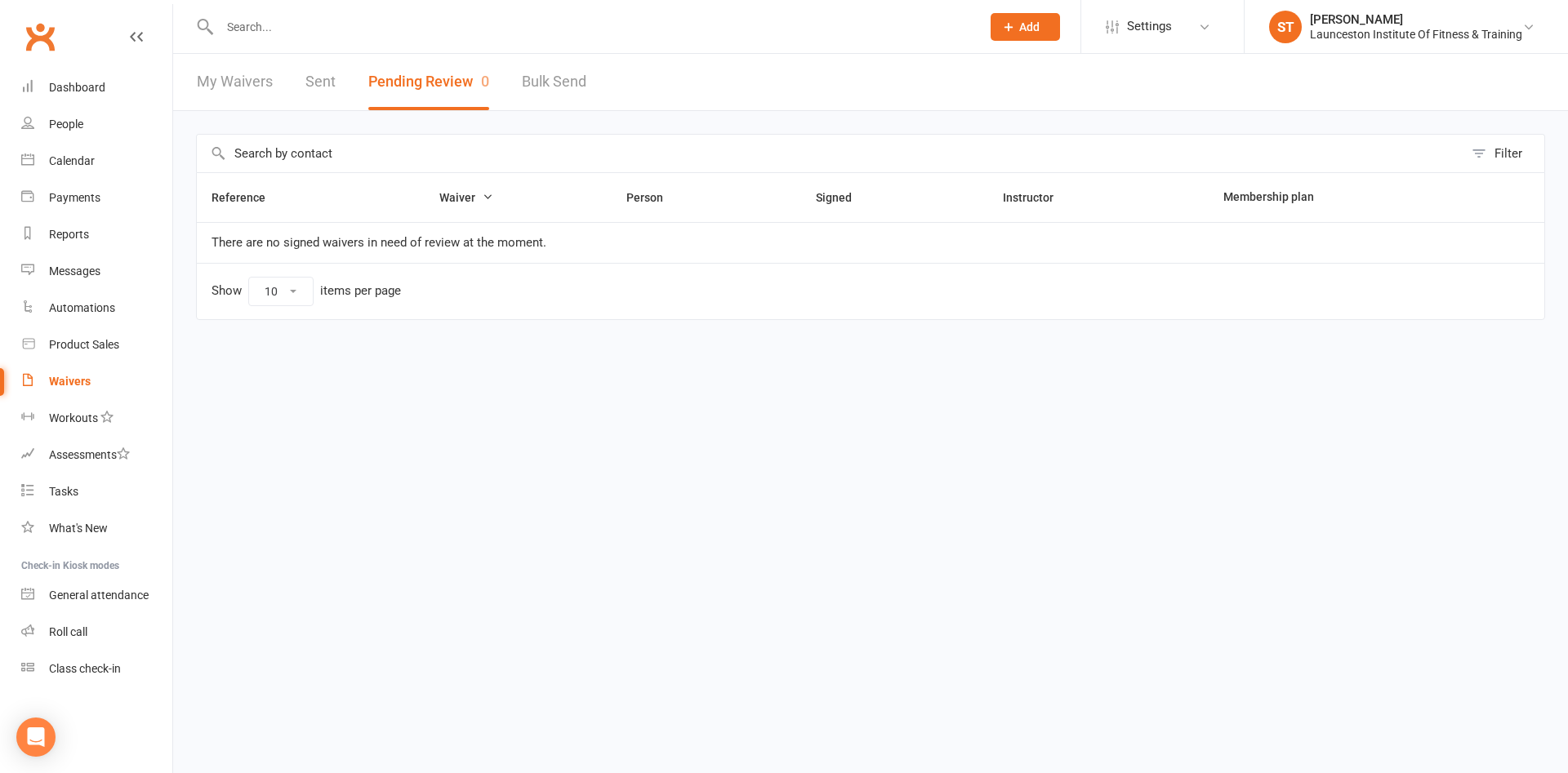
click at [529, 95] on link "Bulk Send" at bounding box center [554, 82] width 65 height 56
select select "active_members"
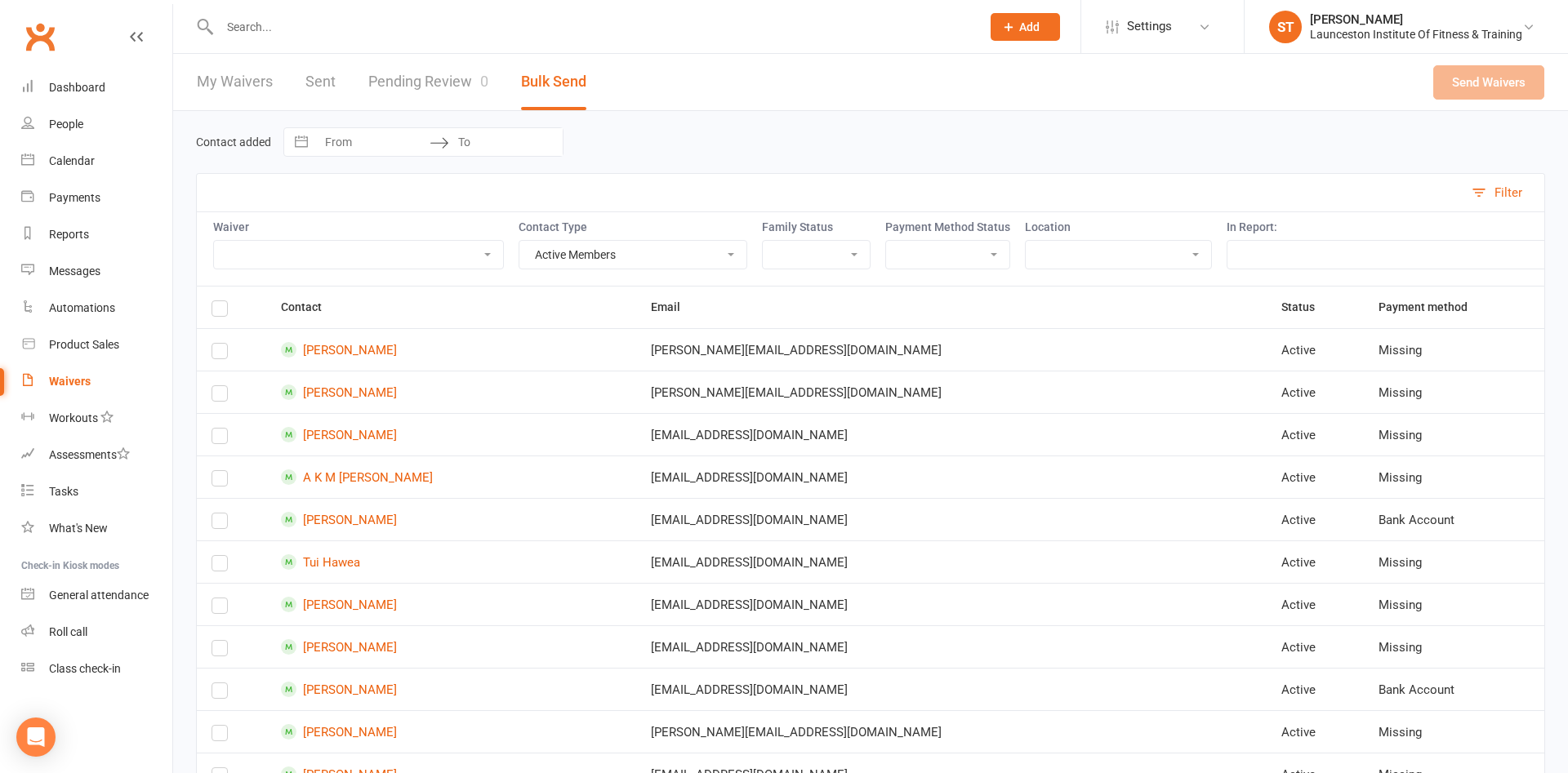
click at [342, 89] on div "My Waivers Sent Pending Review 0 Bulk Send" at bounding box center [391, 82] width 437 height 56
click at [309, 90] on link "Sent" at bounding box center [320, 82] width 31 height 56
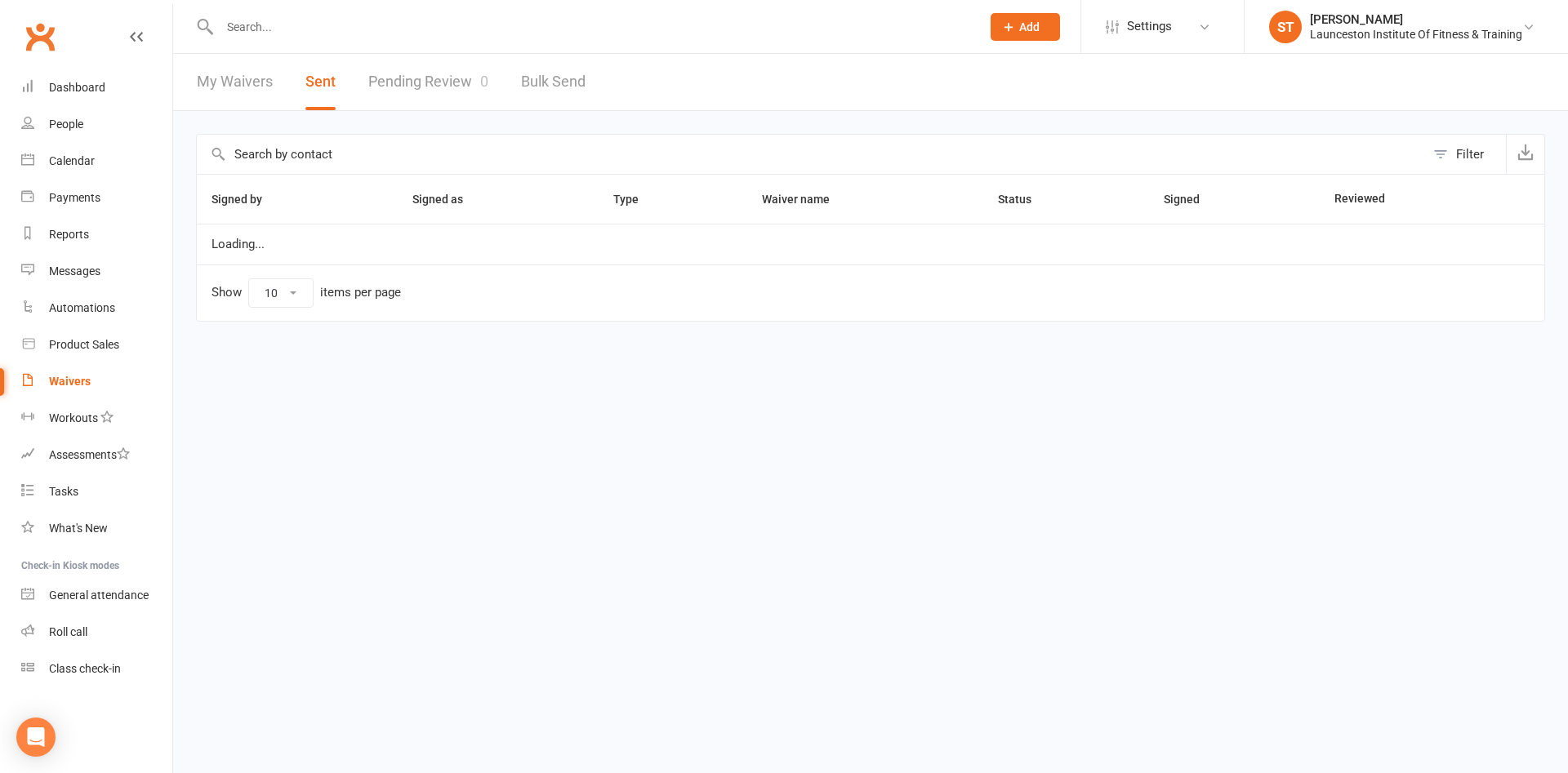
click at [257, 88] on link "My Waivers" at bounding box center [235, 82] width 76 height 56
select select "100"
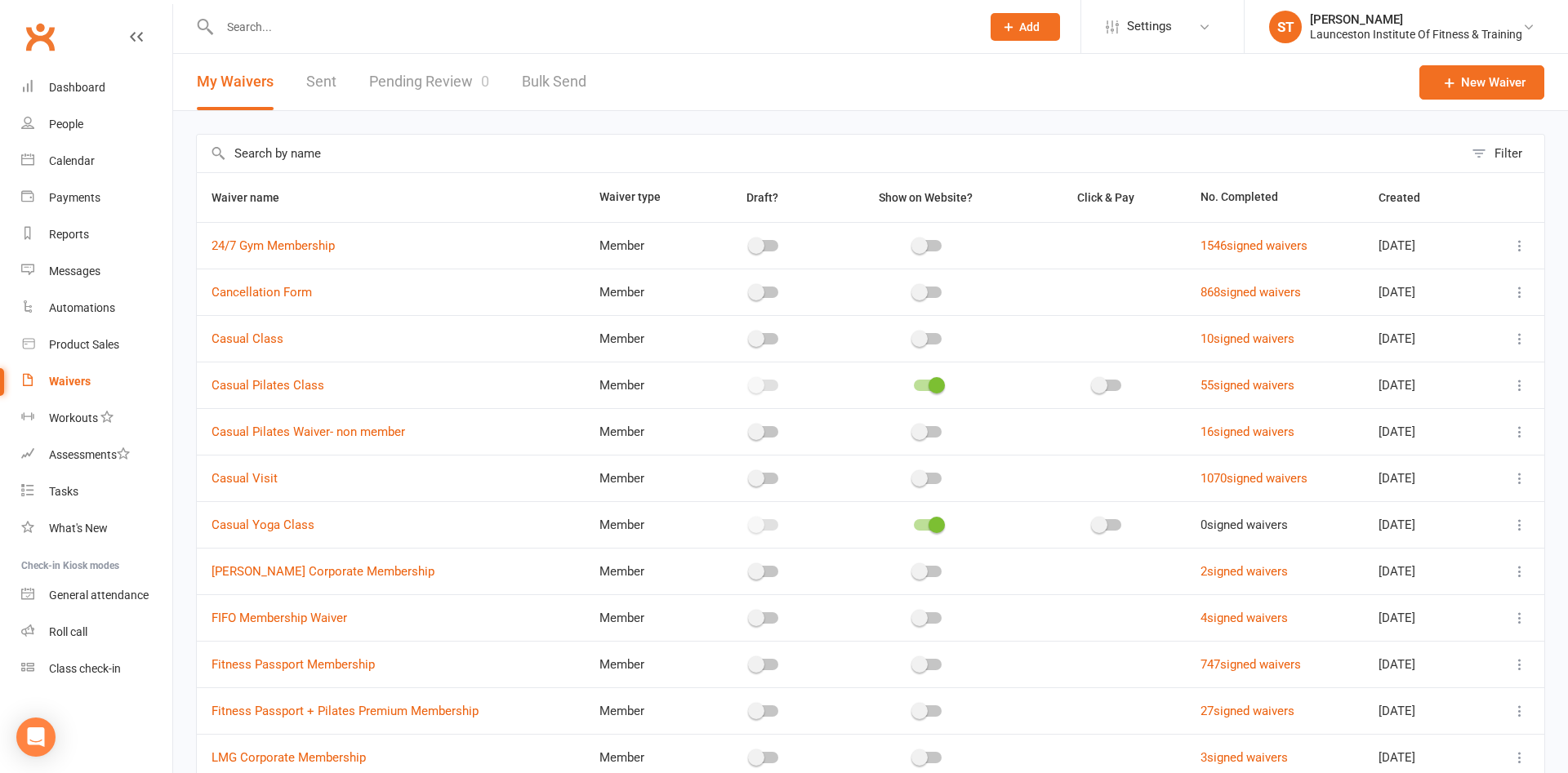
click at [450, 83] on link "Pending Review 0" at bounding box center [429, 82] width 120 height 56
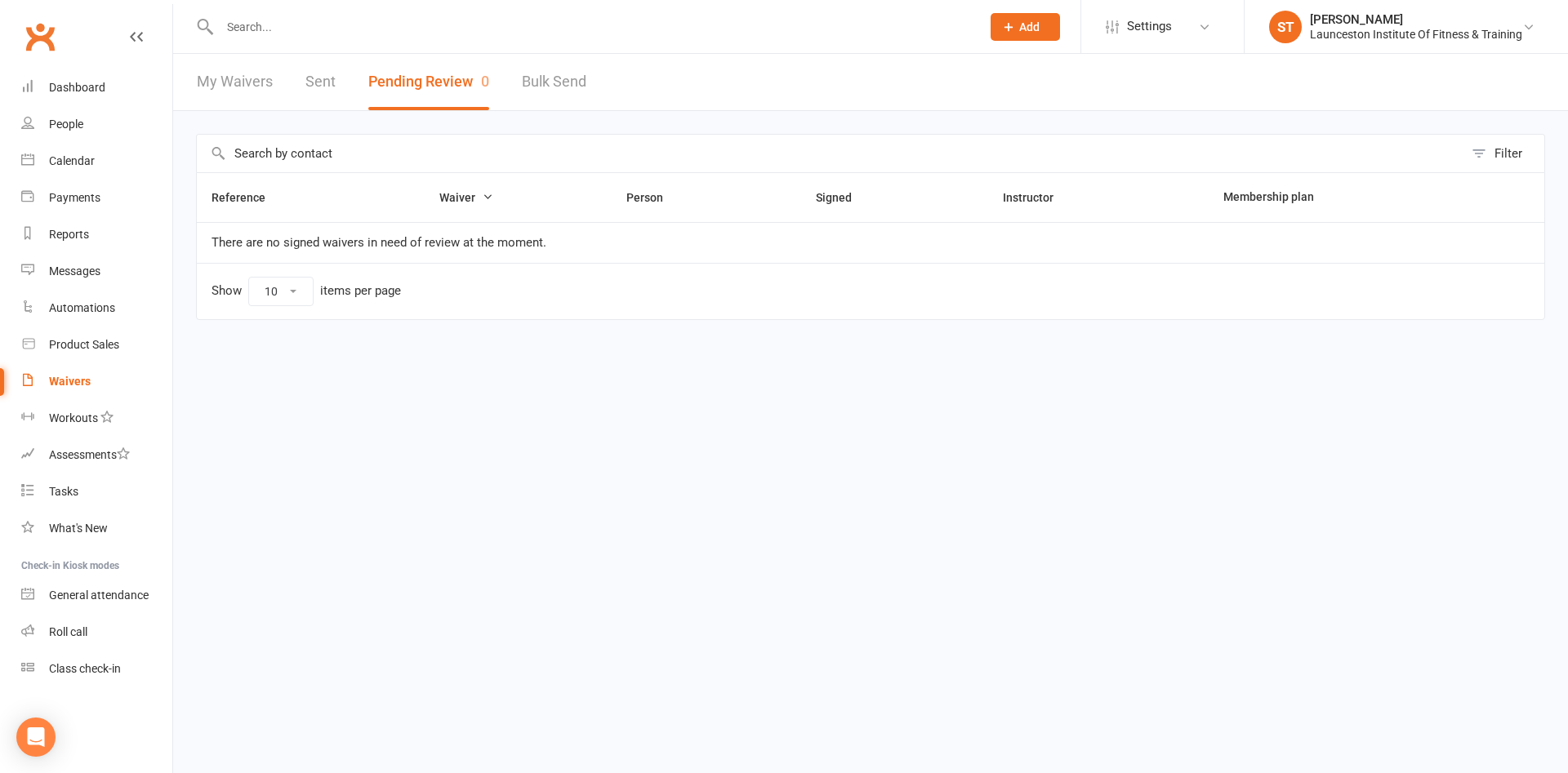
click at [536, 101] on link "Bulk Send" at bounding box center [554, 82] width 65 height 56
select select "active_members"
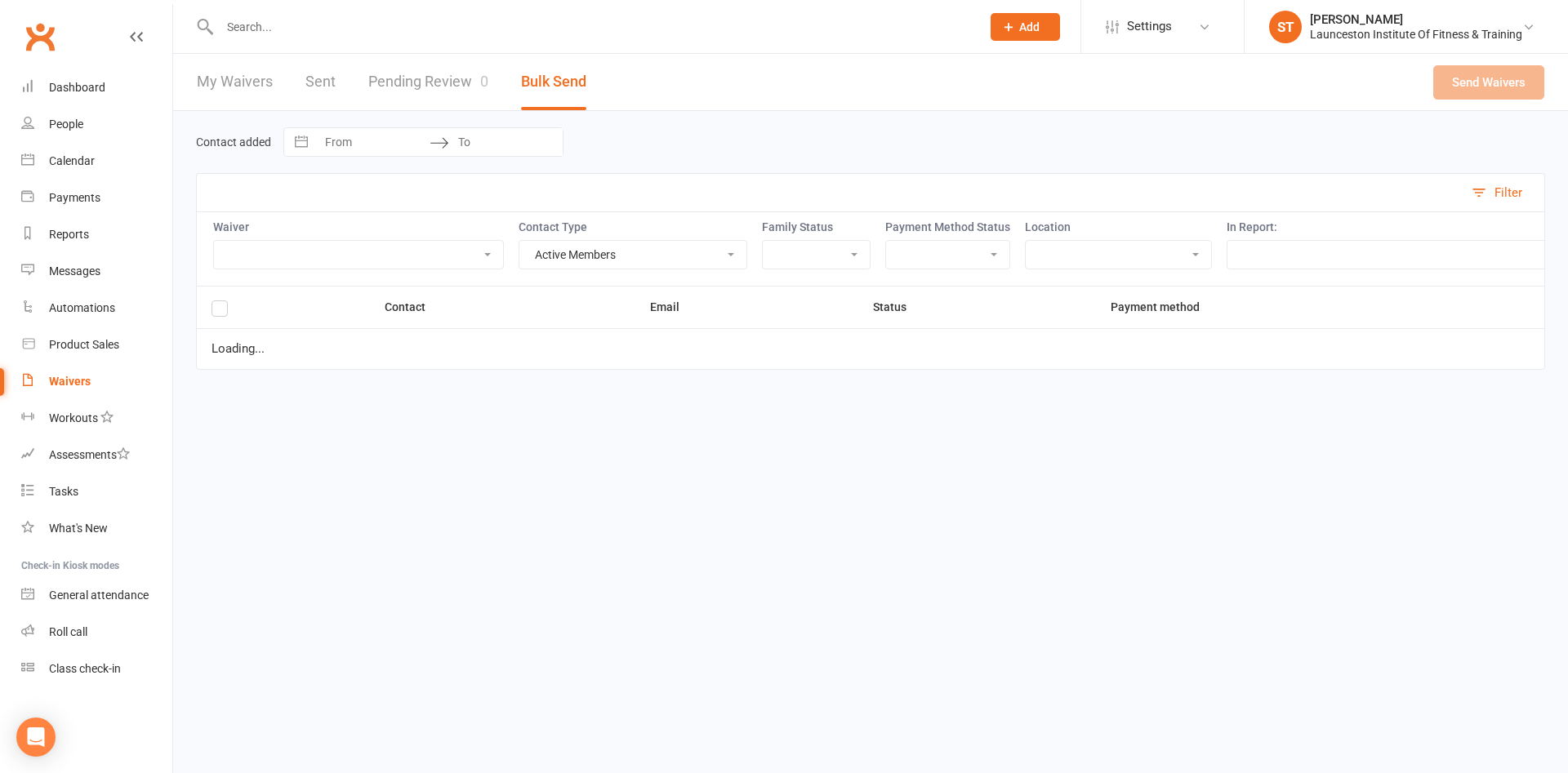
click at [445, 98] on link "Pending Review 0" at bounding box center [428, 82] width 120 height 56
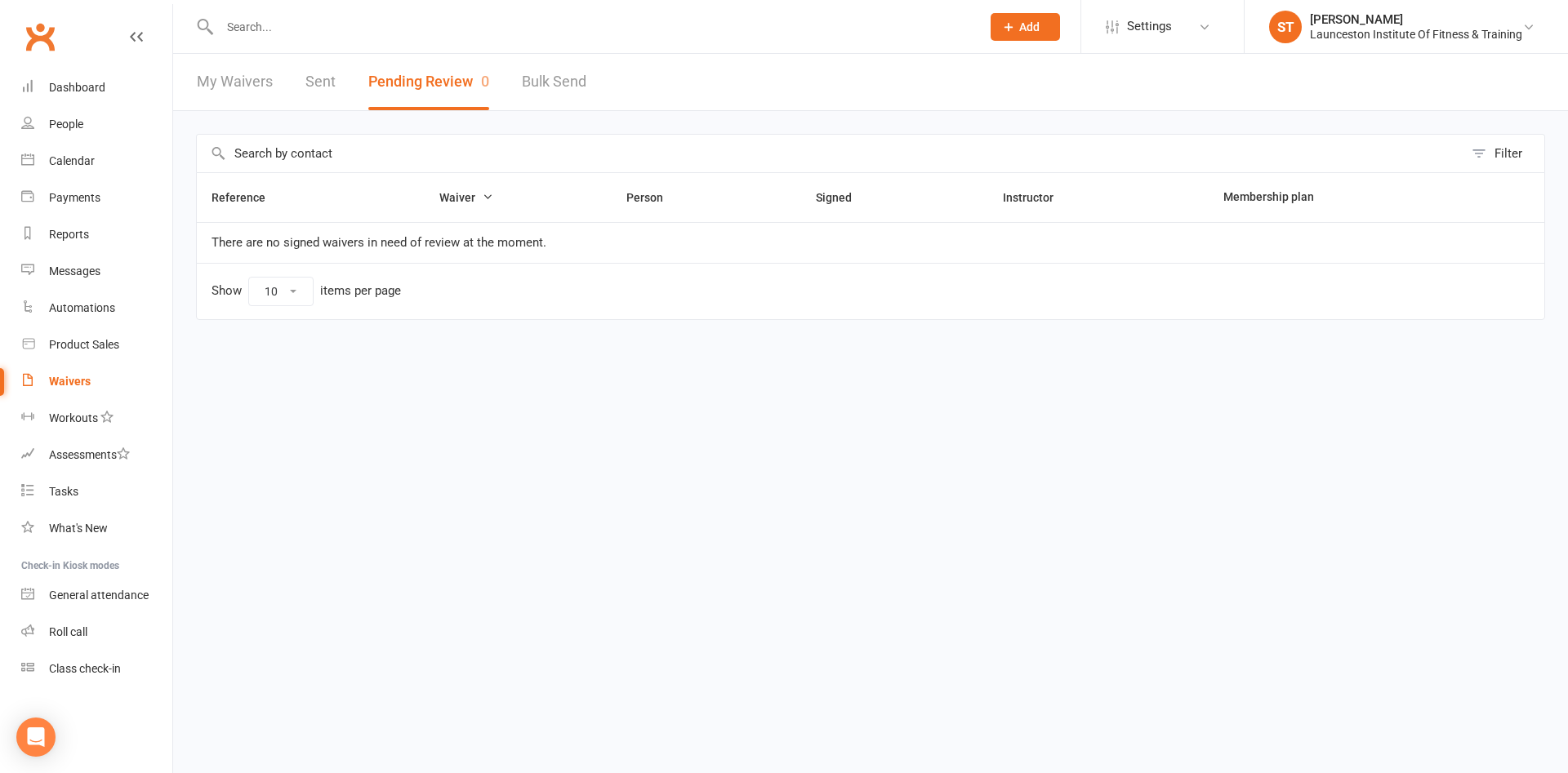
click at [241, 82] on link "My Waivers" at bounding box center [235, 82] width 76 height 56
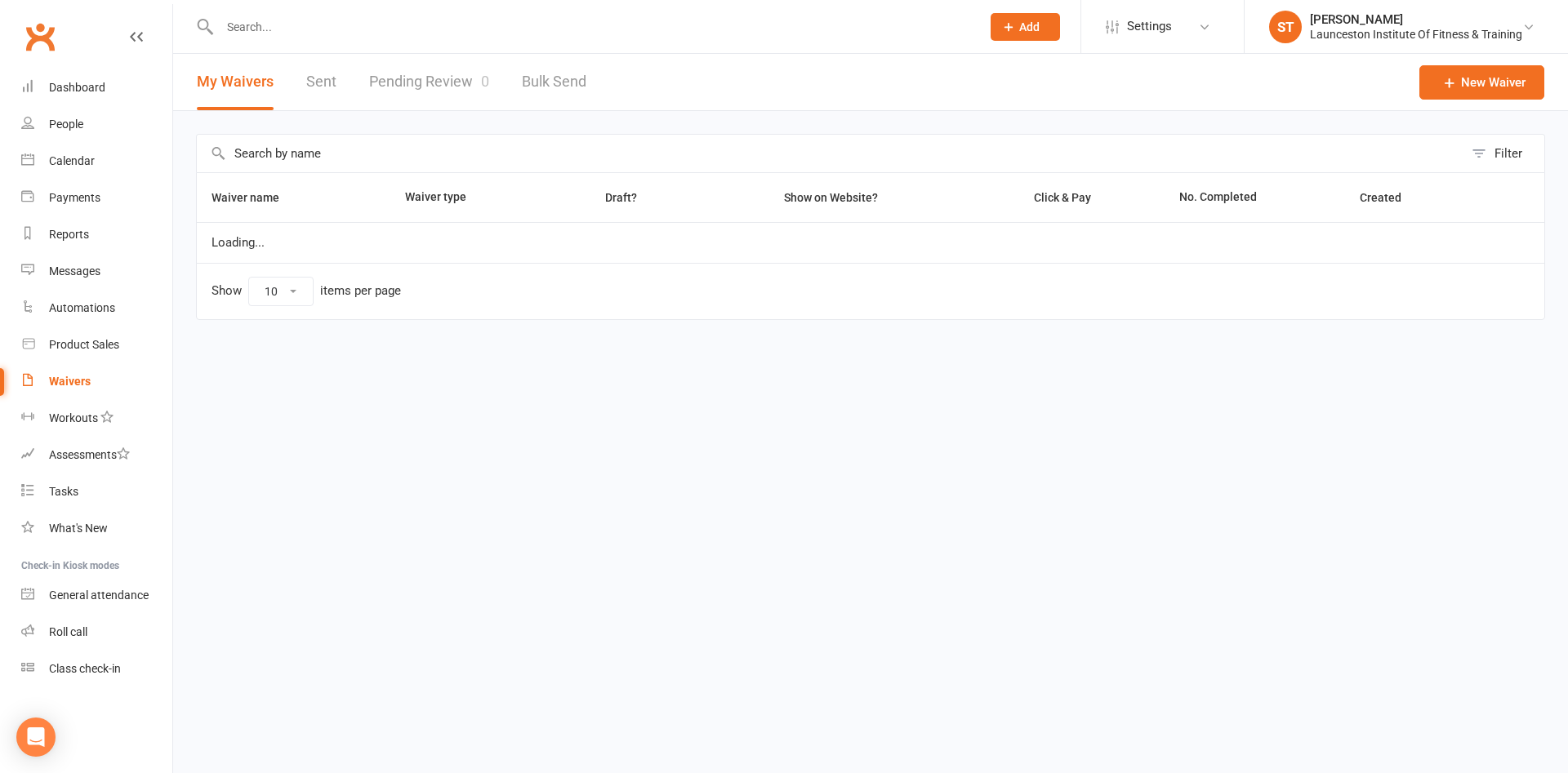
select select "100"
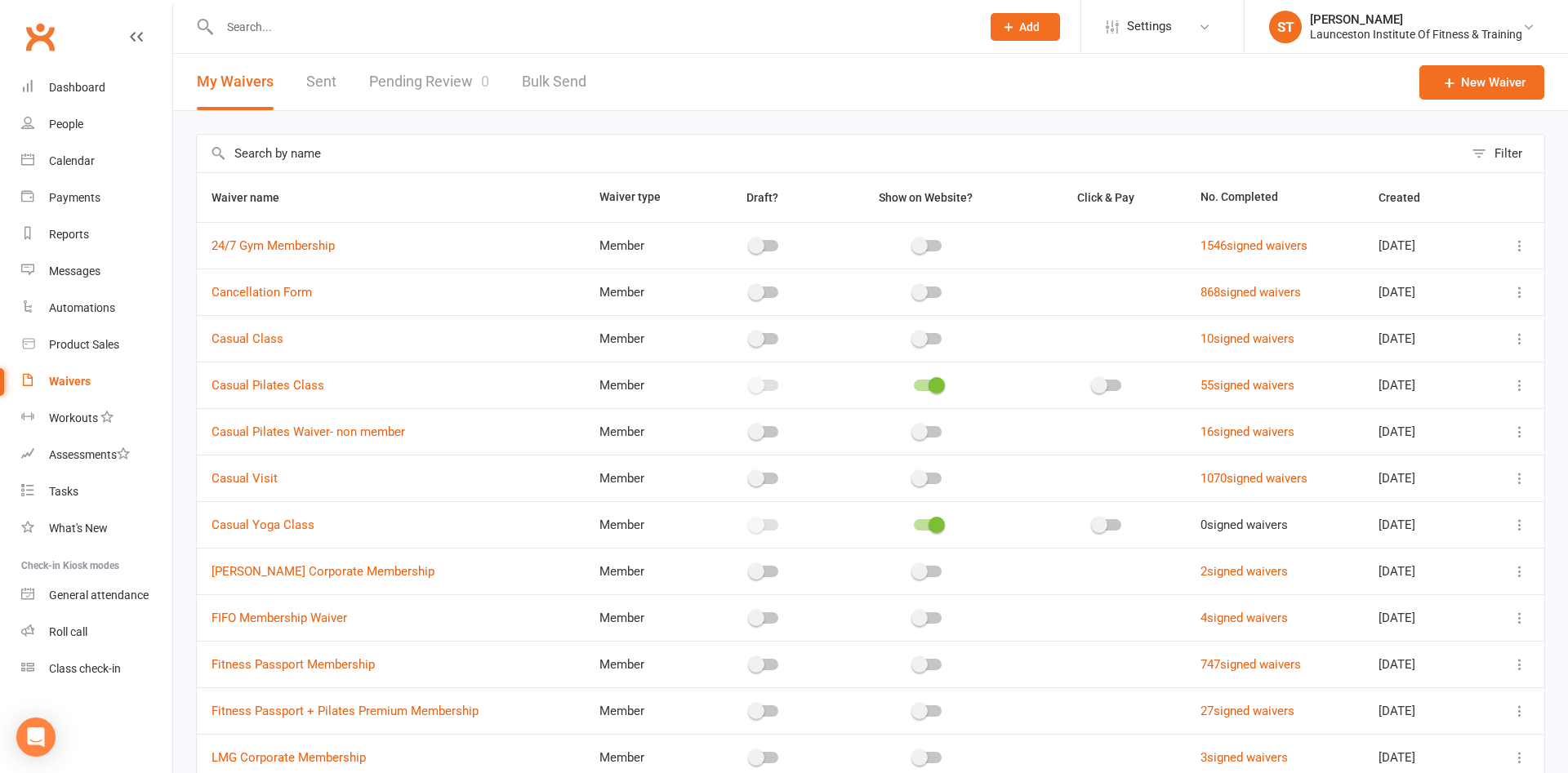
click at [335, 95] on div "My Waivers Sent Pending Review 0 Bulk Send" at bounding box center [391, 82] width 437 height 56
click at [405, 95] on link "Pending Review 0" at bounding box center [429, 82] width 120 height 56
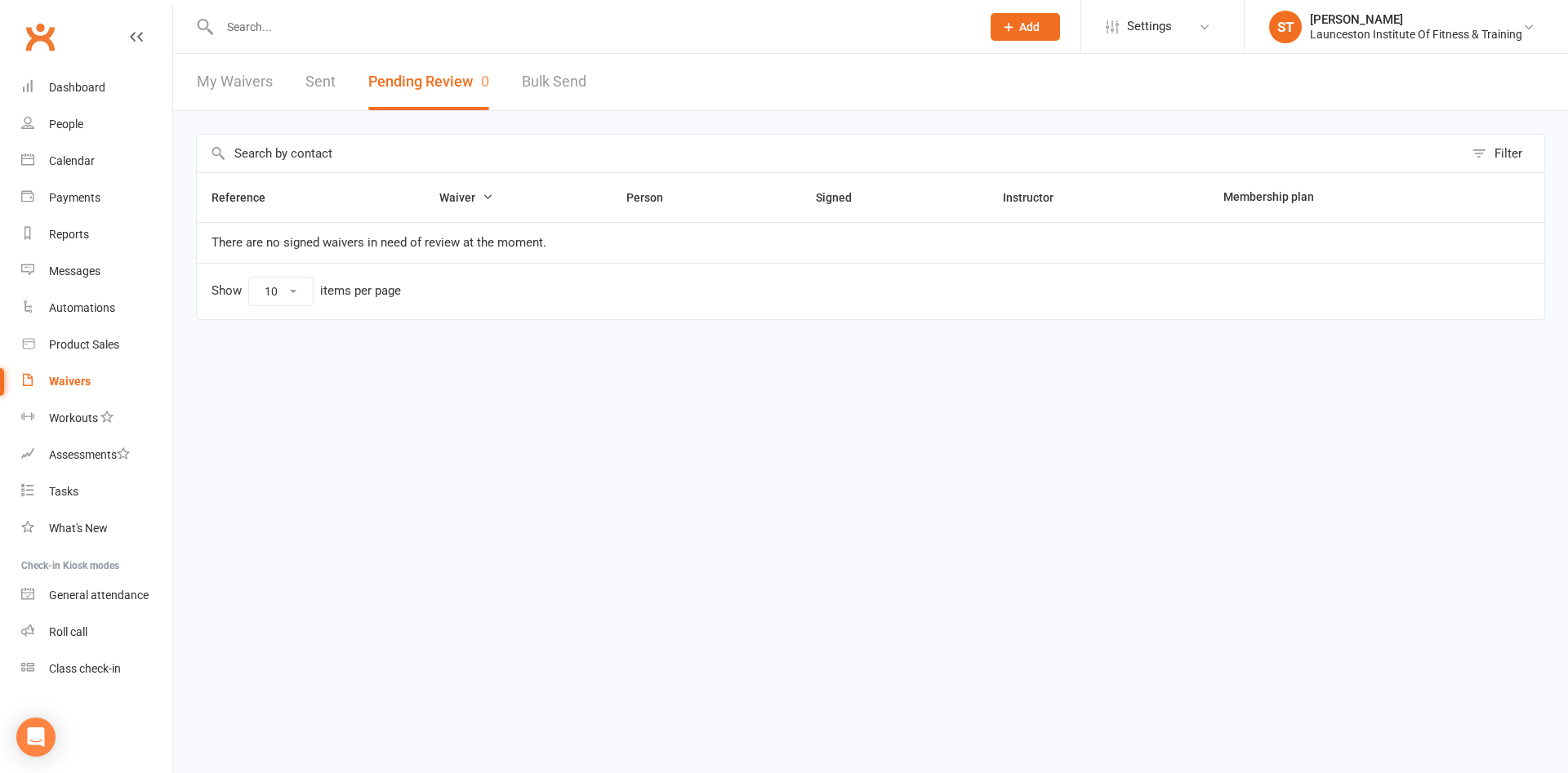
click at [544, 77] on link "Bulk Send" at bounding box center [554, 82] width 65 height 56
select select "active_members"
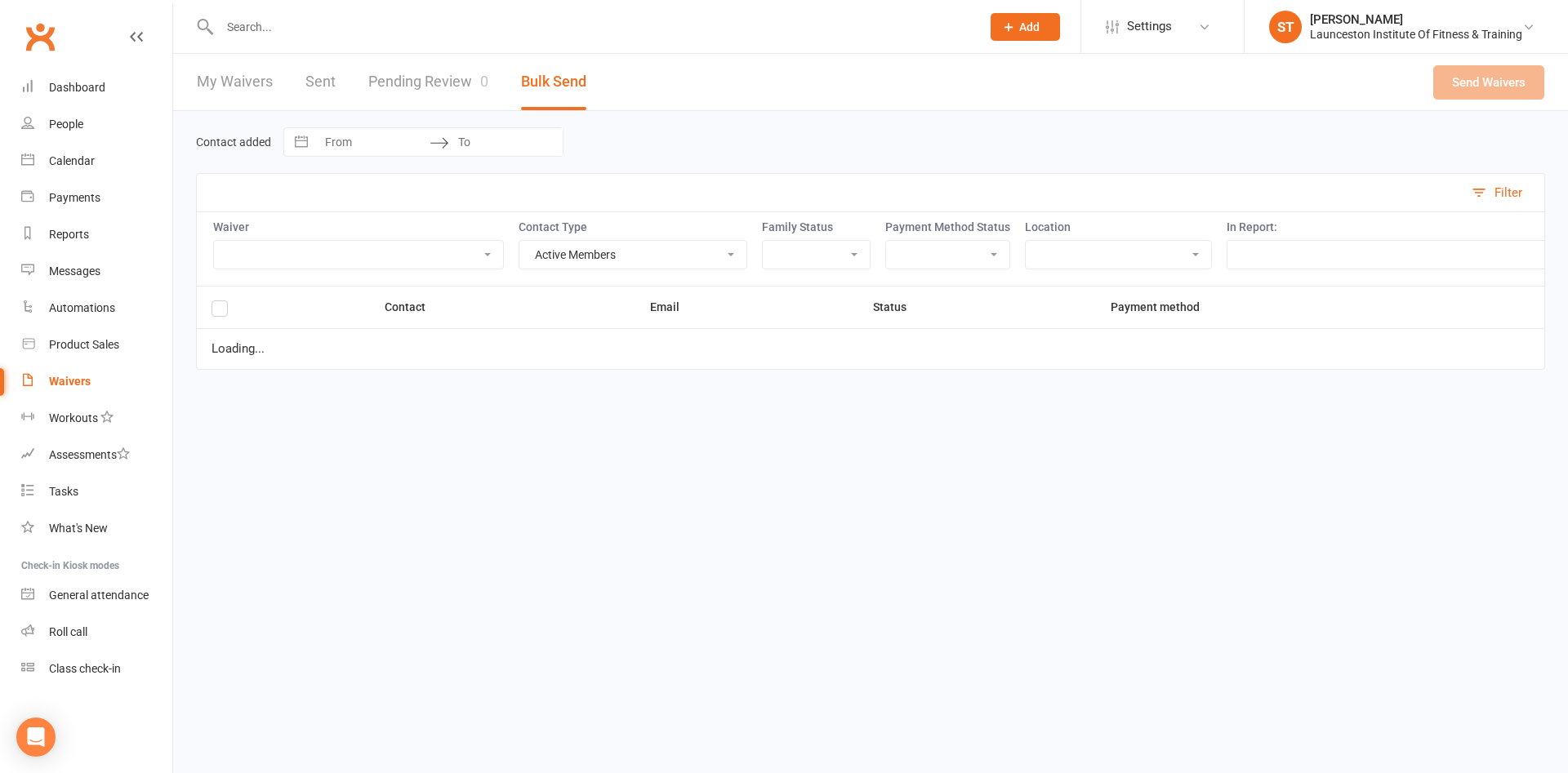
click at [408, 88] on link "Pending Review 0" at bounding box center [428, 82] width 120 height 56
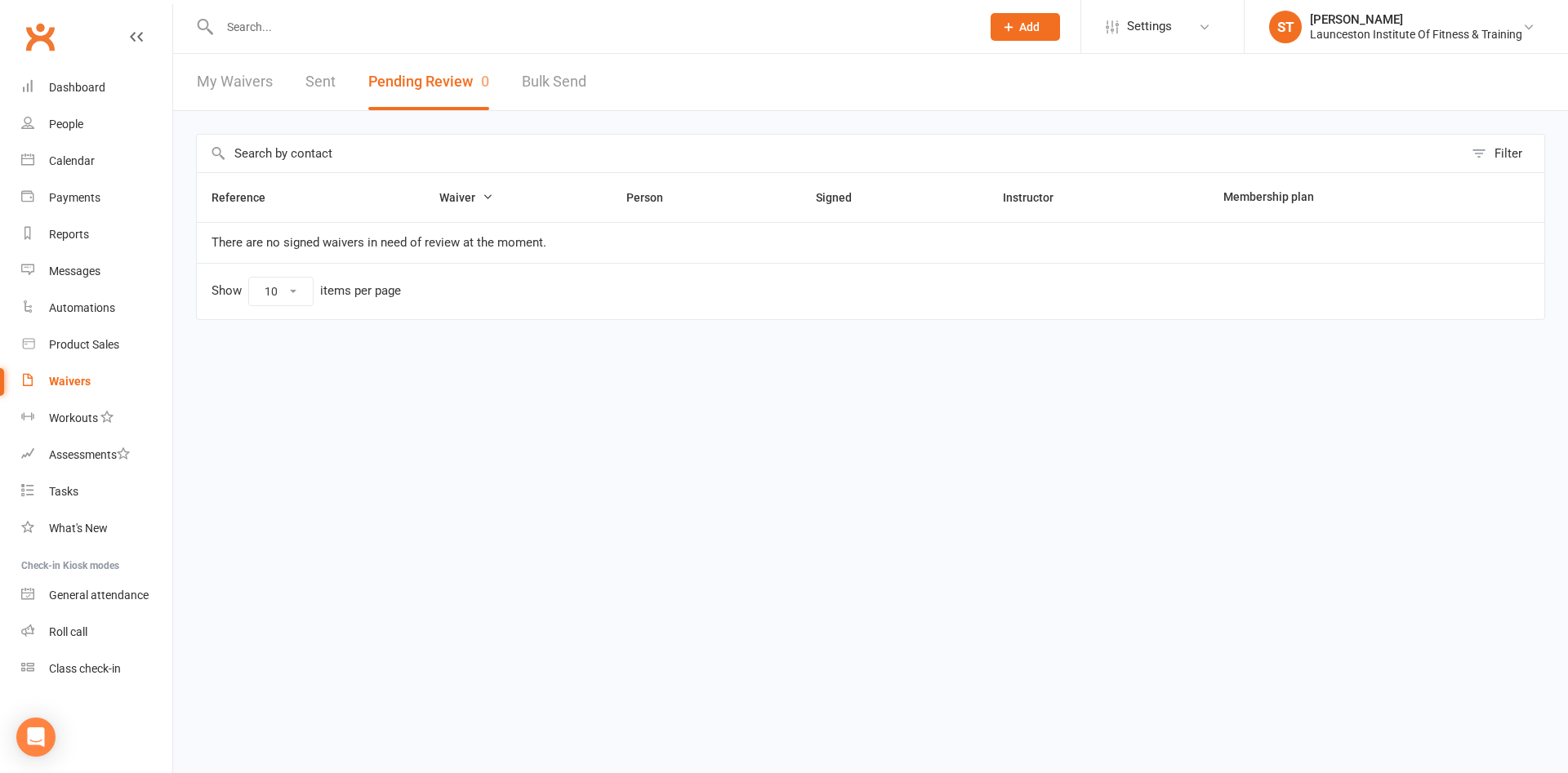
click at [269, 87] on link "My Waivers" at bounding box center [235, 82] width 76 height 56
select select "100"
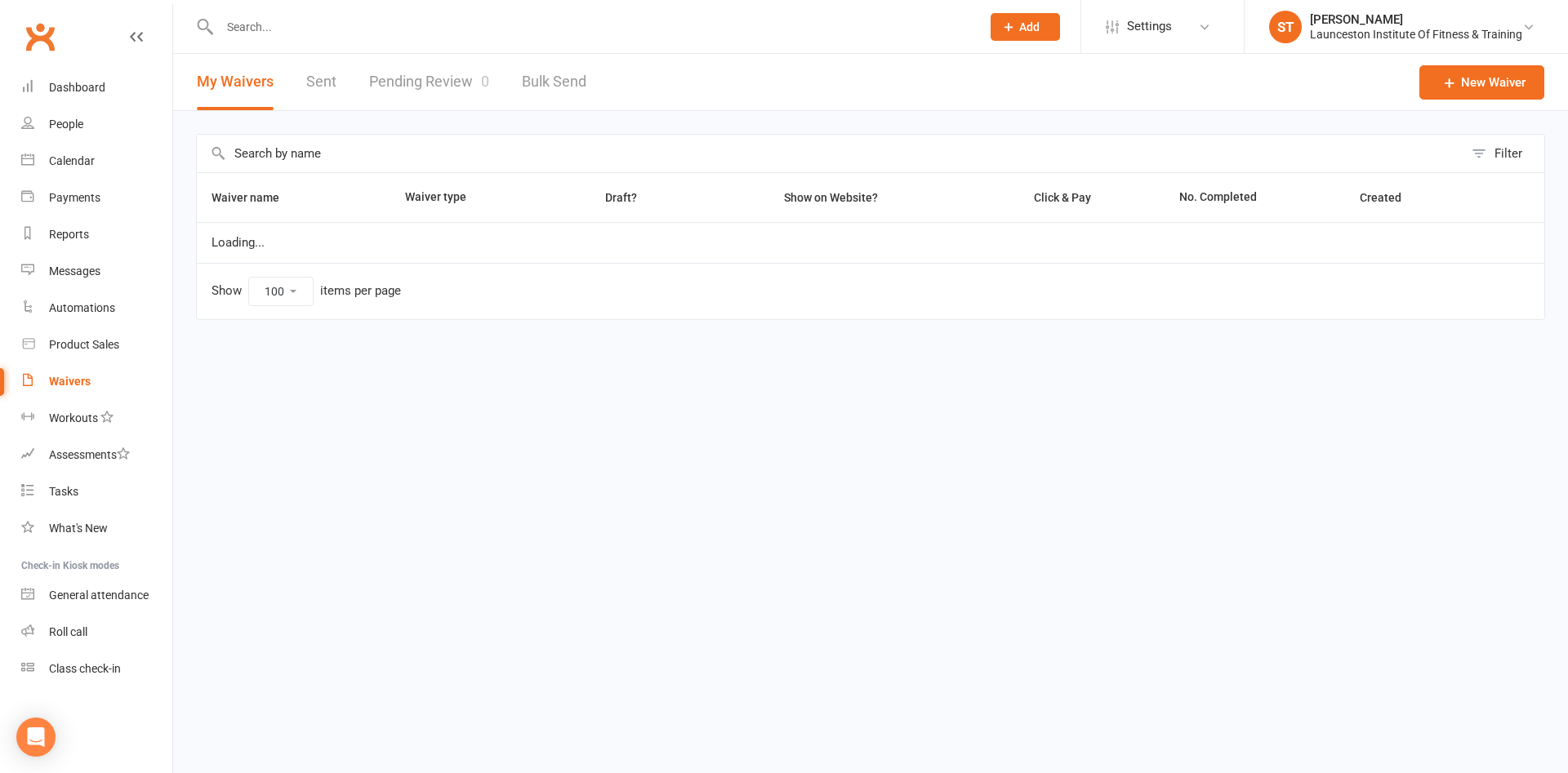
click at [418, 86] on link "Pending Review 0" at bounding box center [429, 82] width 120 height 56
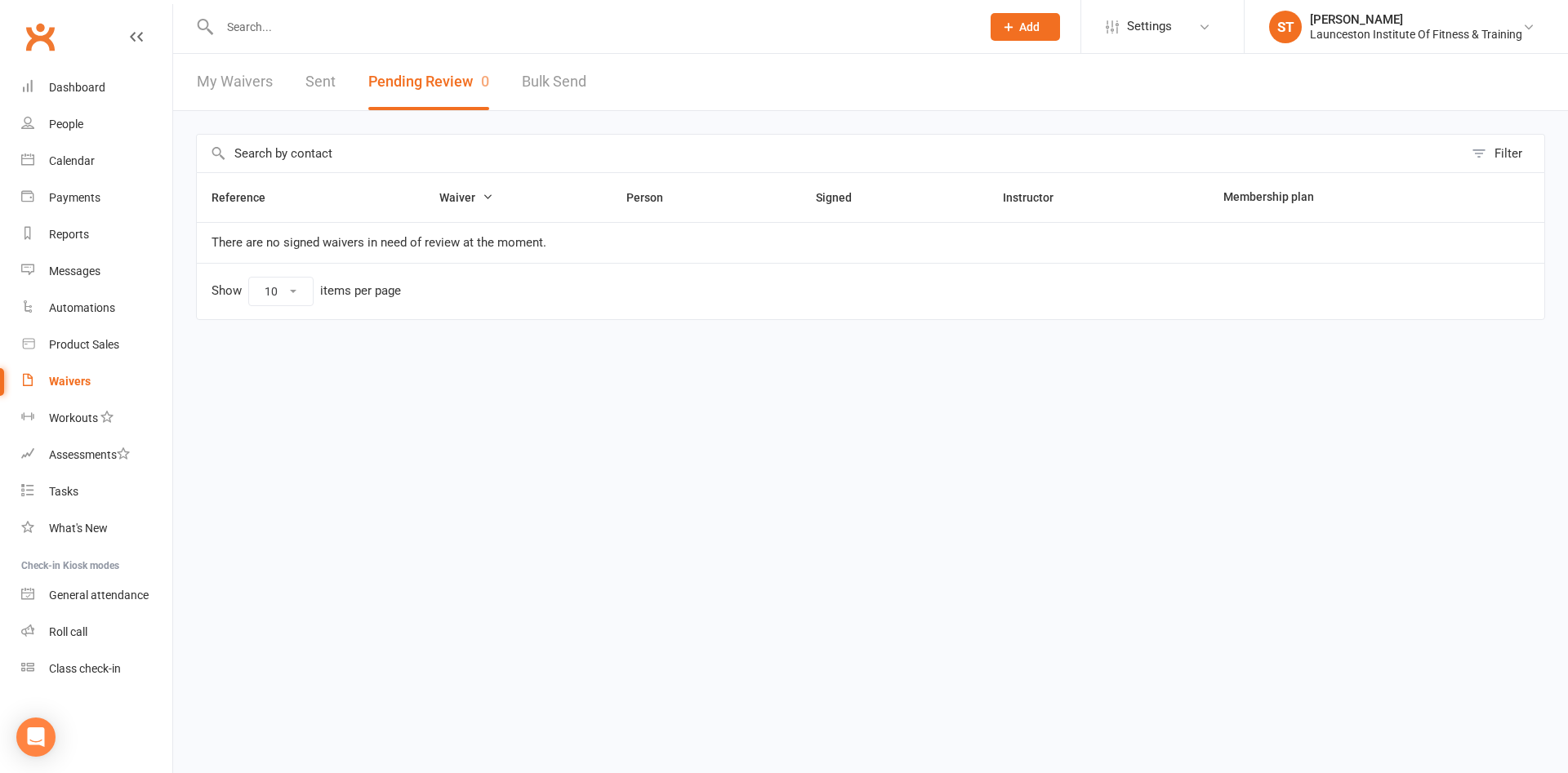
click at [234, 96] on link "My Waivers" at bounding box center [235, 82] width 76 height 56
select select "100"
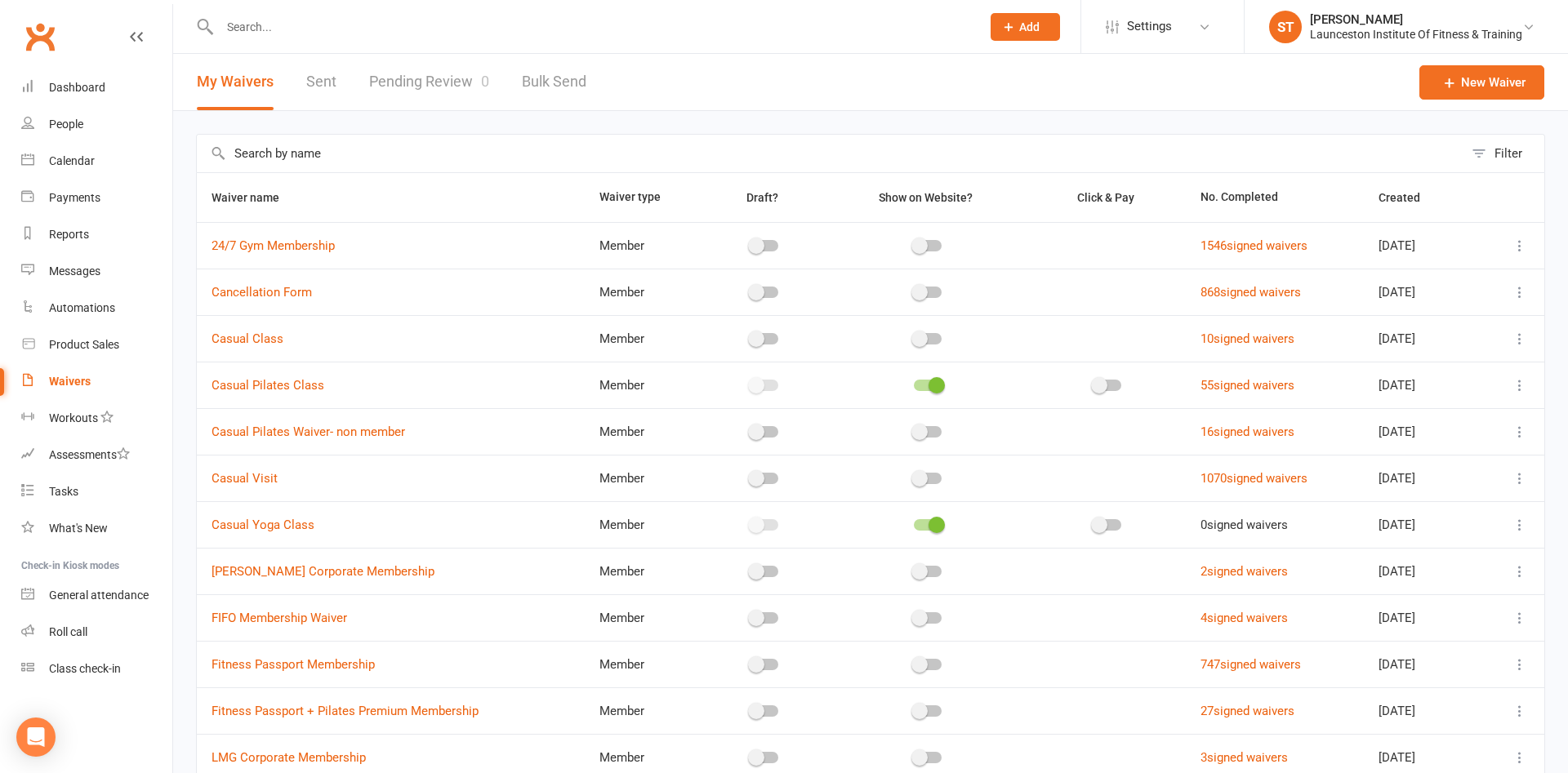
click at [422, 103] on link "Pending Review 0" at bounding box center [429, 82] width 120 height 56
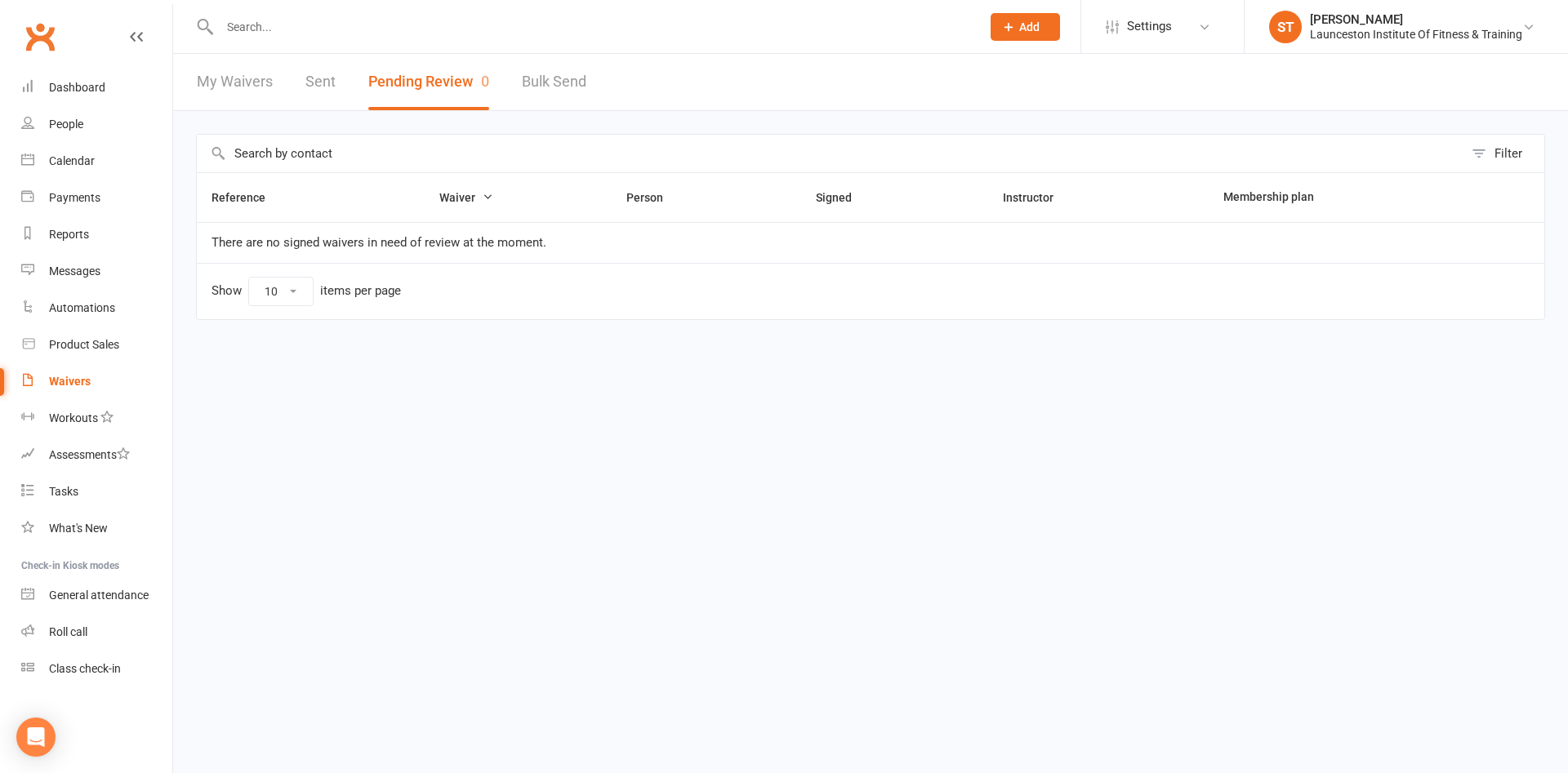
click at [558, 66] on link "Bulk Send" at bounding box center [554, 82] width 65 height 56
select select "active_members"
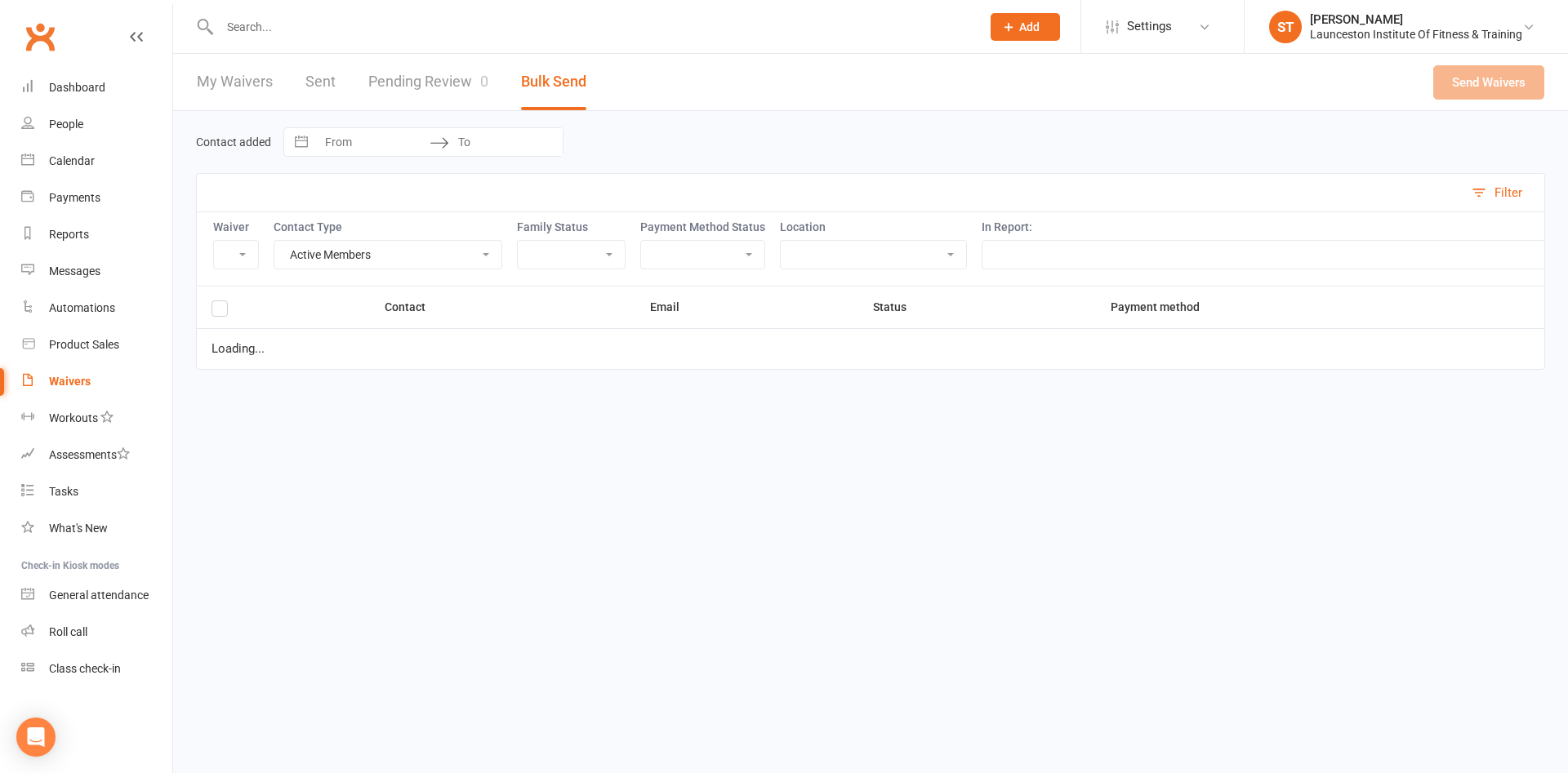
click at [556, 74] on button "Bulk Send" at bounding box center [553, 82] width 66 height 56
click at [415, 81] on link "Pending Review 0" at bounding box center [428, 82] width 120 height 56
